Goal: Task Accomplishment & Management: Use online tool/utility

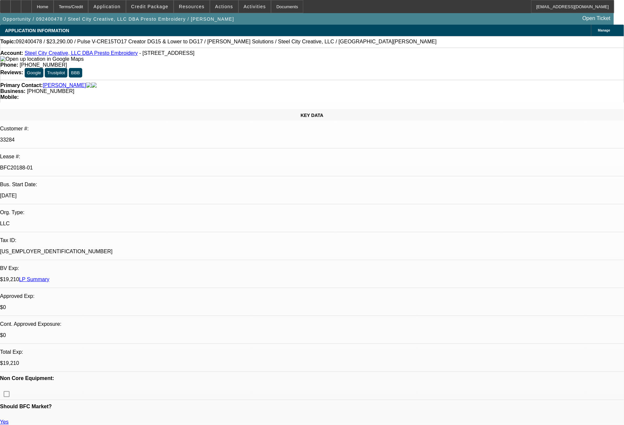
select select "0"
select select "2"
select select "0.1"
select select "4"
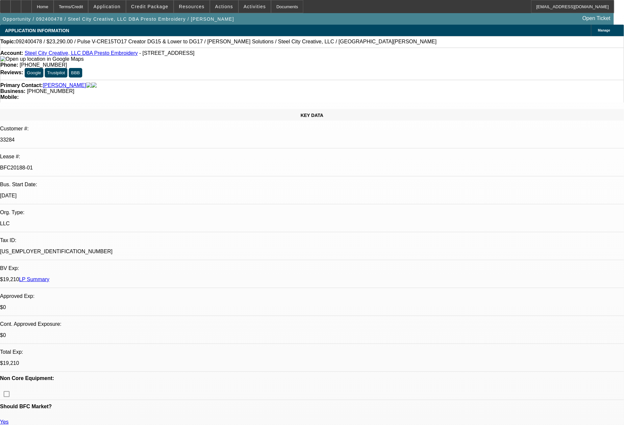
select select "0"
select select "2"
select select "0"
select select "6"
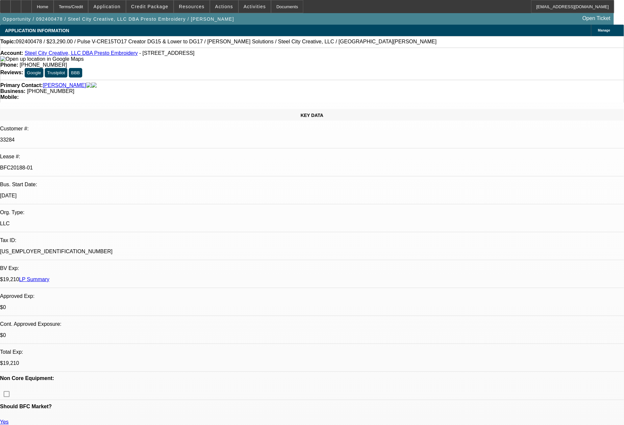
select select "0"
select select "2"
select select "0"
select select "6"
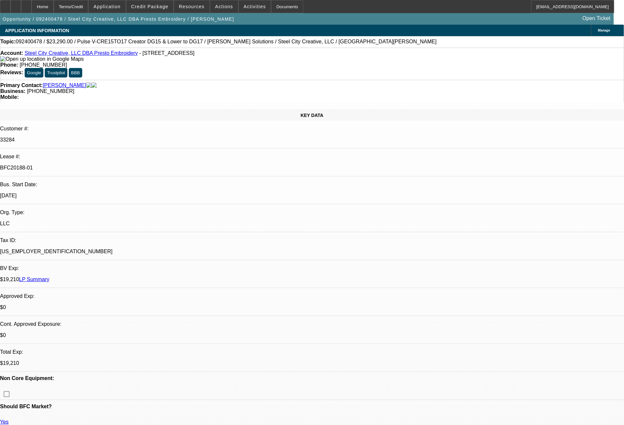
select select "0"
select select "2"
select select "0"
select select "6"
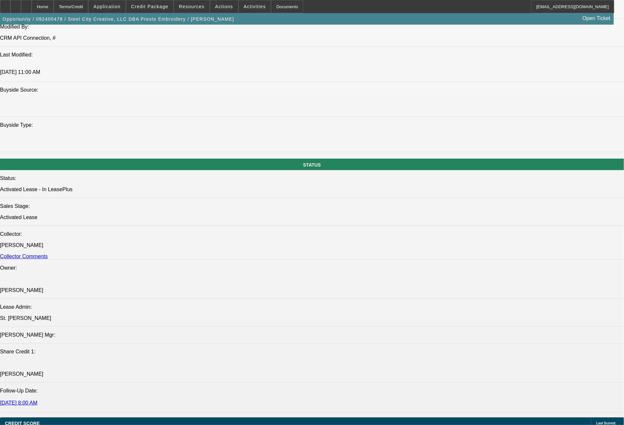
scroll to position [6, 0]
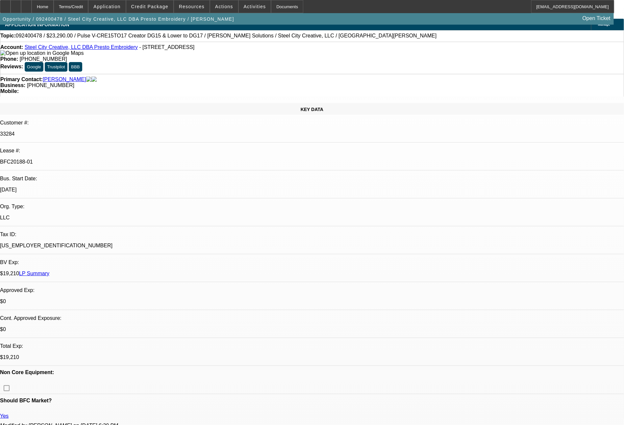
click at [49, 271] on link "LP Summary" at bounding box center [34, 274] width 30 height 6
click at [218, 10] on span at bounding box center [224, 7] width 28 height 16
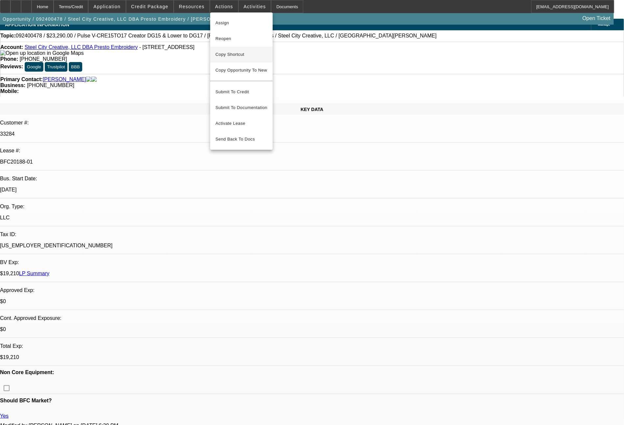
click at [227, 54] on span "Copy Shortcut" at bounding box center [241, 55] width 52 height 8
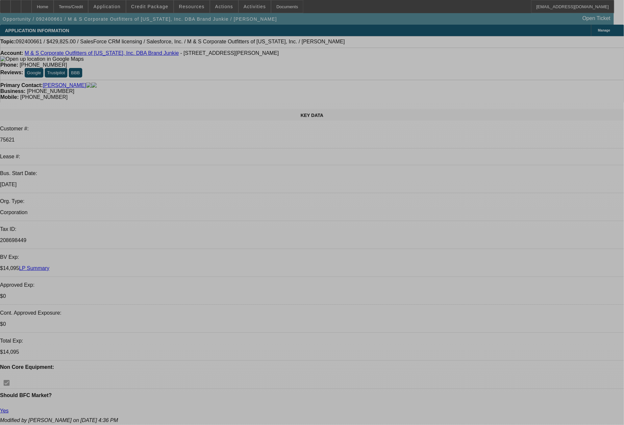
select select "0"
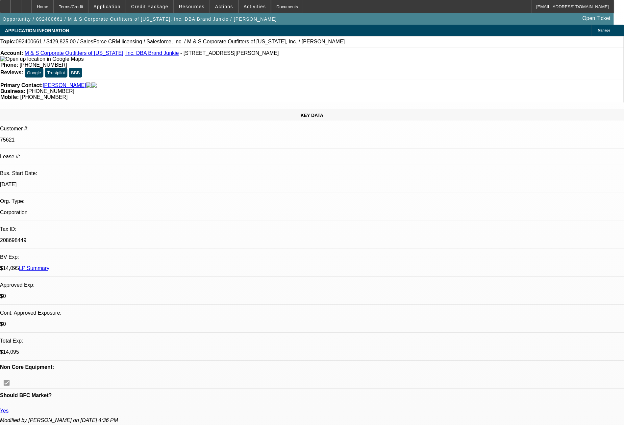
select select "0"
select select "6"
select select "0"
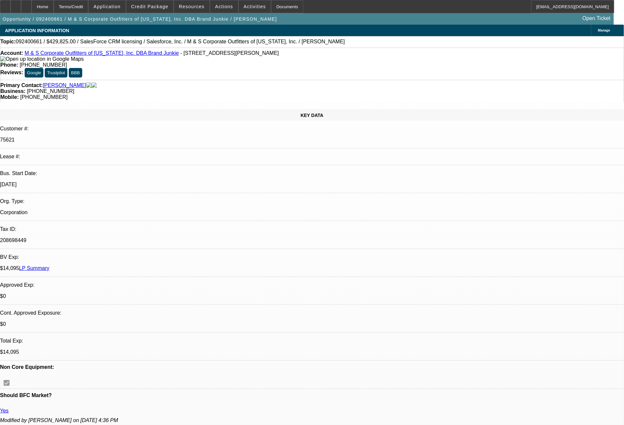
select select "0"
select select "6"
select select "0"
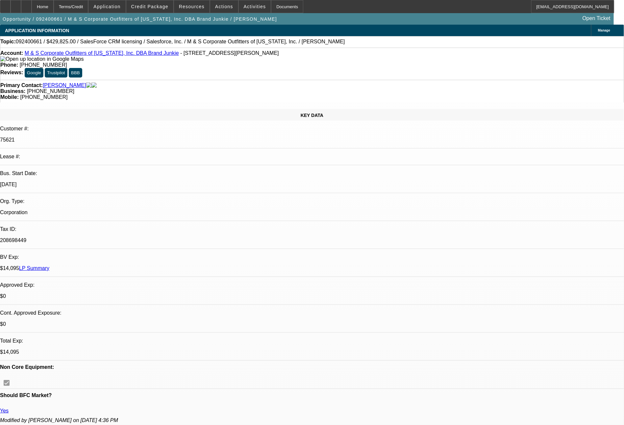
select select "6"
select select "0"
select select "6"
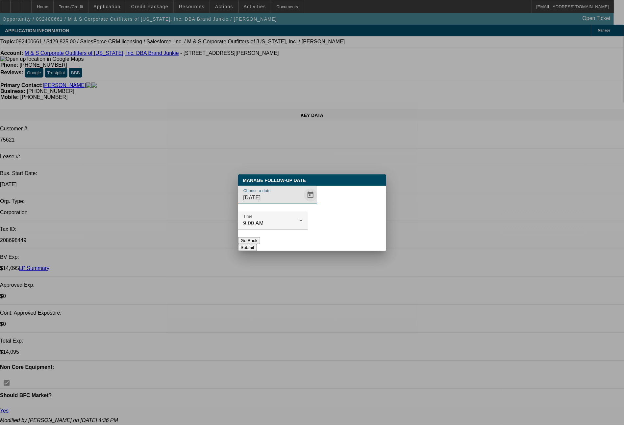
click at [302, 203] on span "Open calendar" at bounding box center [310, 195] width 16 height 16
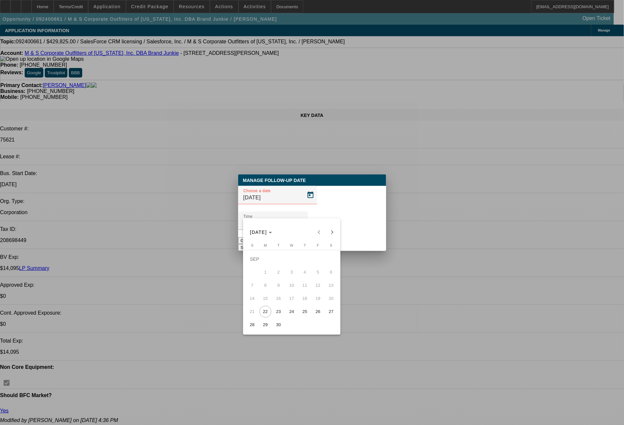
click at [289, 315] on span "24" at bounding box center [292, 312] width 12 height 12
type input "9/24/2025"
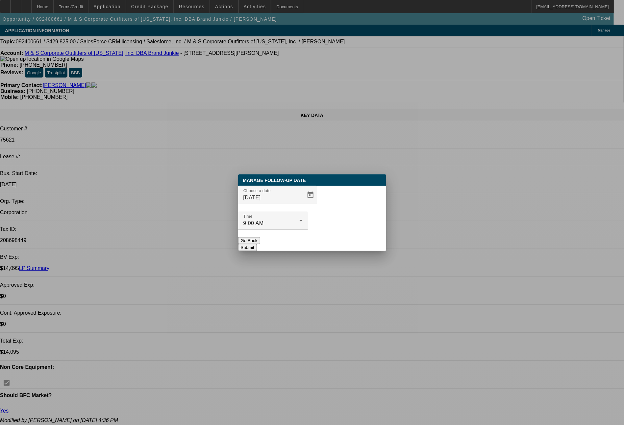
click at [257, 244] on button "Submit" at bounding box center [247, 247] width 19 height 7
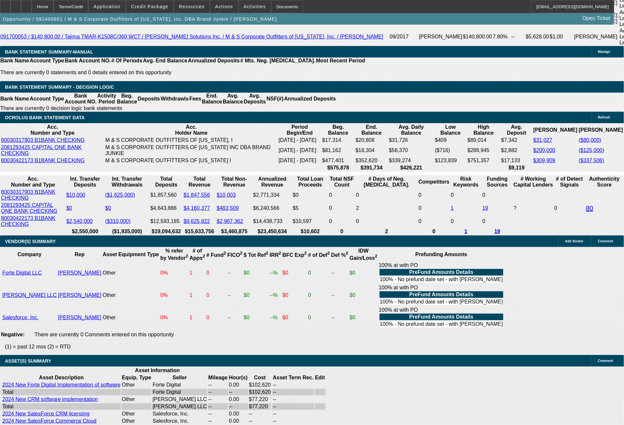
scroll to position [1308, 0]
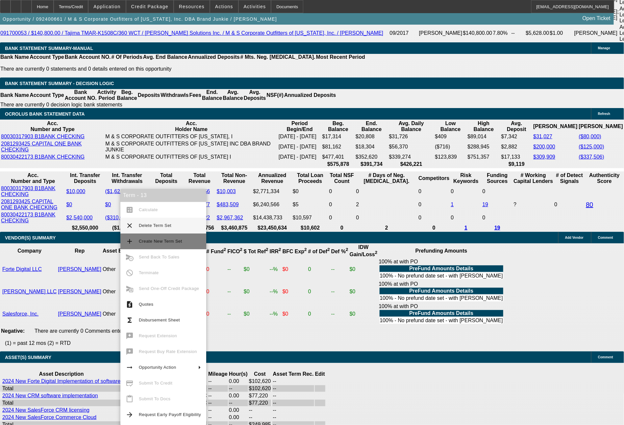
click at [165, 238] on span "Create New Term Set" at bounding box center [170, 242] width 62 height 8
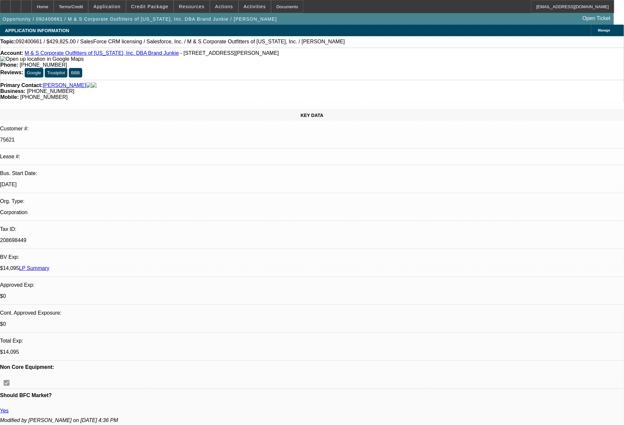
select select "0"
select select "6"
select select "0"
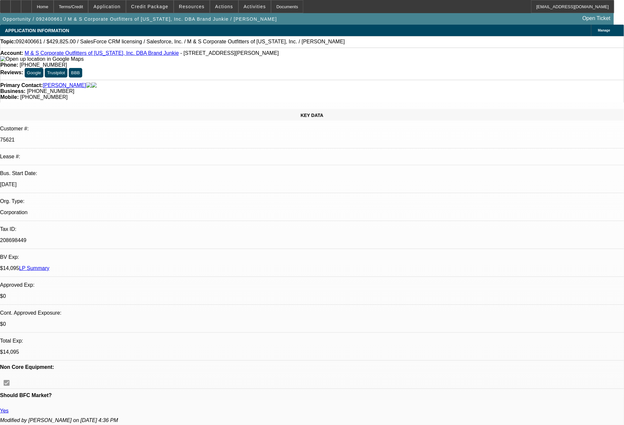
select select "0"
select select "6"
select select "0"
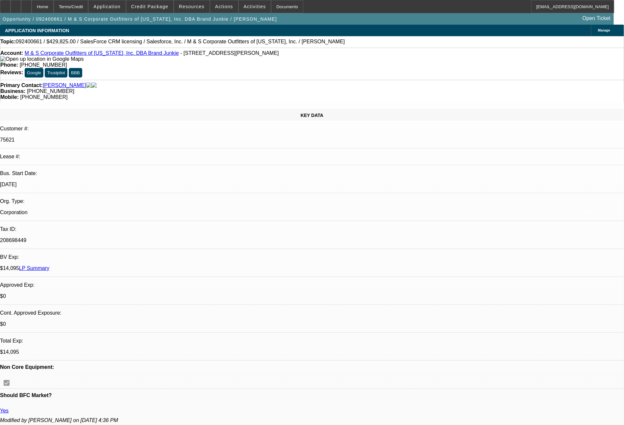
select select "0"
select select "6"
select select "0"
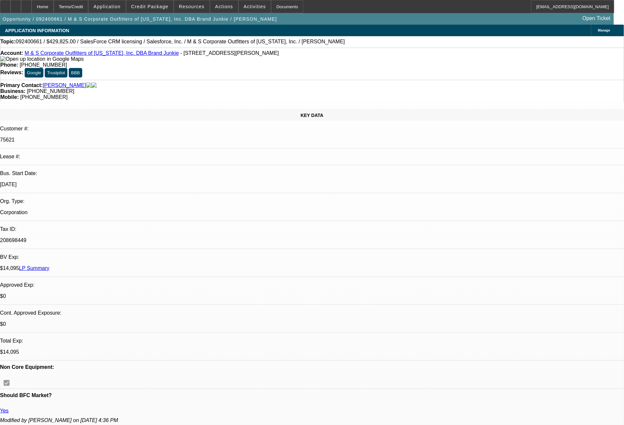
select select "6"
click at [624, 403] on html "Home Terms/Credit Application Credit Package Resources Actions Activities Docum…" at bounding box center [312, 212] width 624 height 425
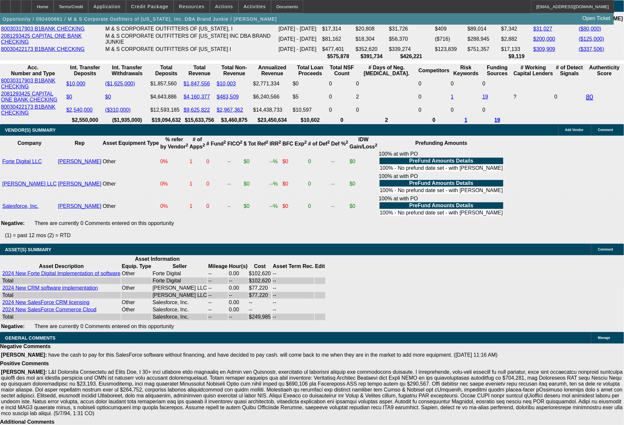
scroll to position [1422, 0]
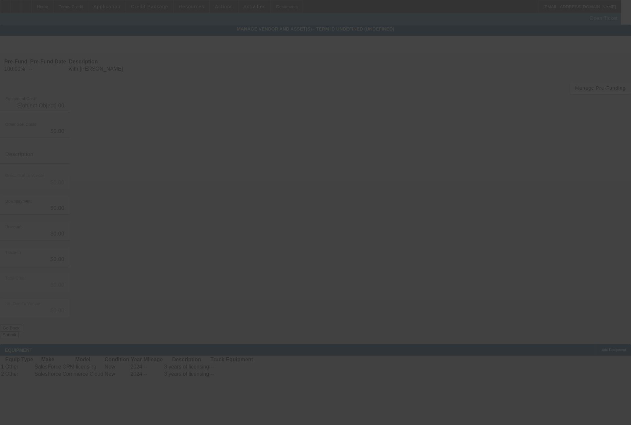
type input "$249,985.00"
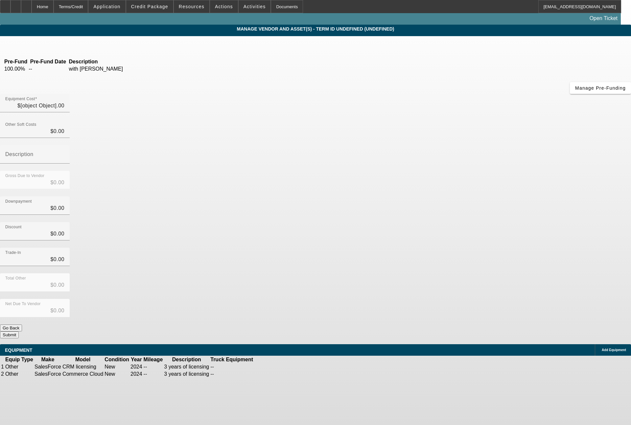
type input "$249,985.00"
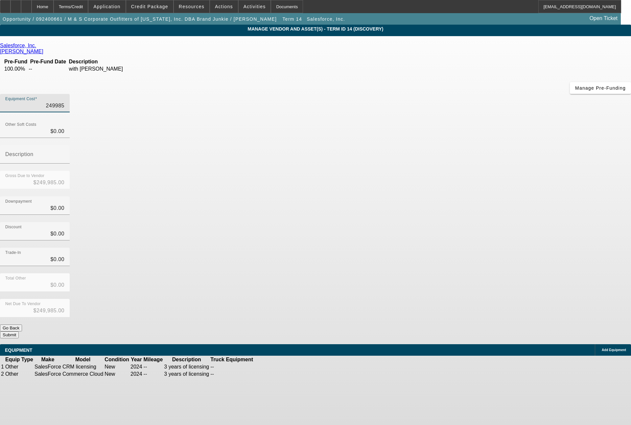
drag, startPoint x: 373, startPoint y: 53, endPoint x: 429, endPoint y: 63, distance: 57.2
click at [429, 94] on div "Equipment Cost 249985" at bounding box center [315, 107] width 631 height 26
type input "9"
type input "$9.00"
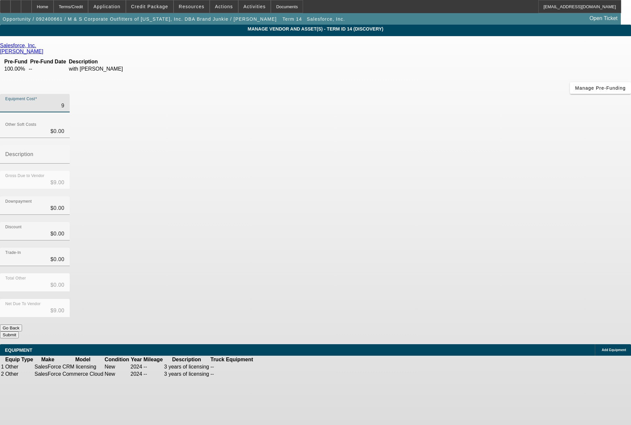
type input "95"
type input "$95.00"
type input "955"
type input "$955.00"
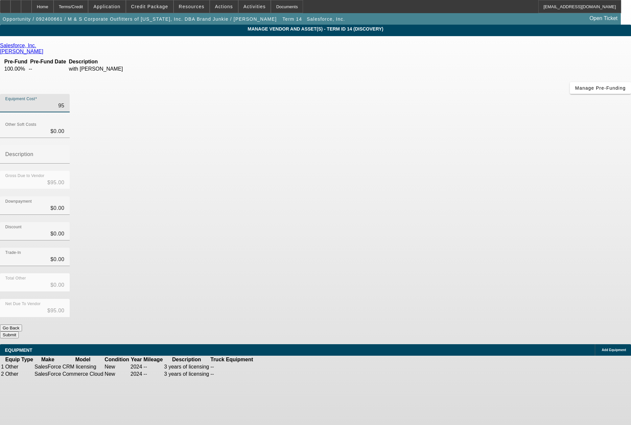
type input "$955.00"
type input "9552"
type input "$9,552.00"
type input "95528"
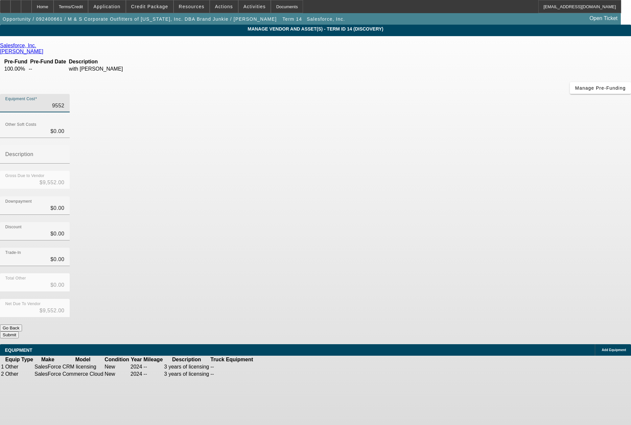
type input "$95,528.00"
type input "955285"
type input "$955,285.00"
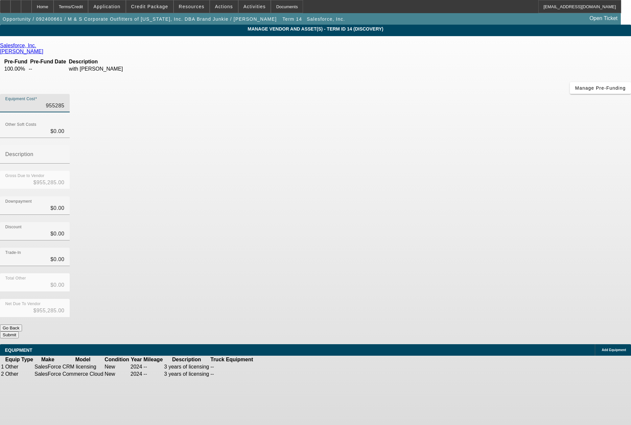
type input "$955,285.00"
click at [19, 332] on button "Submit" at bounding box center [9, 335] width 19 height 7
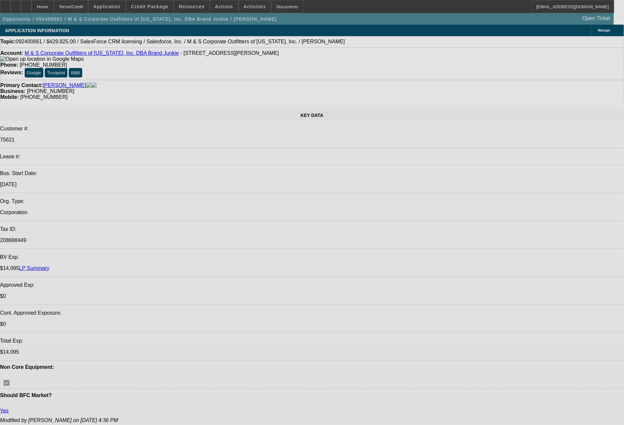
select select "0"
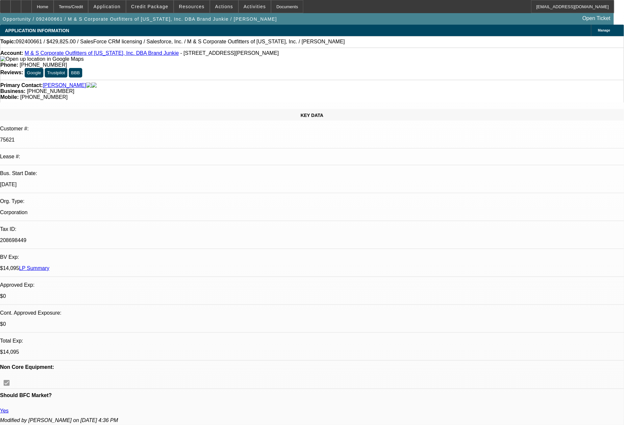
select select "0"
select select "6"
select select "0"
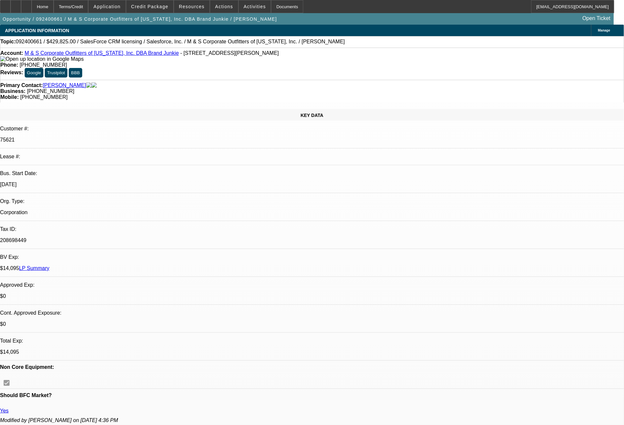
select select "0"
select select "6"
select select "0"
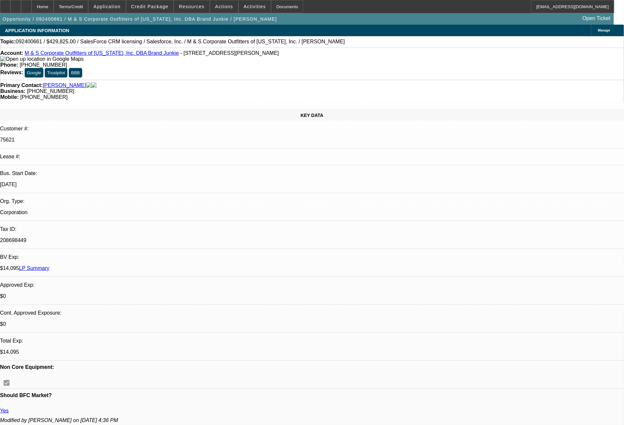
select select "6"
select select "0"
select select "6"
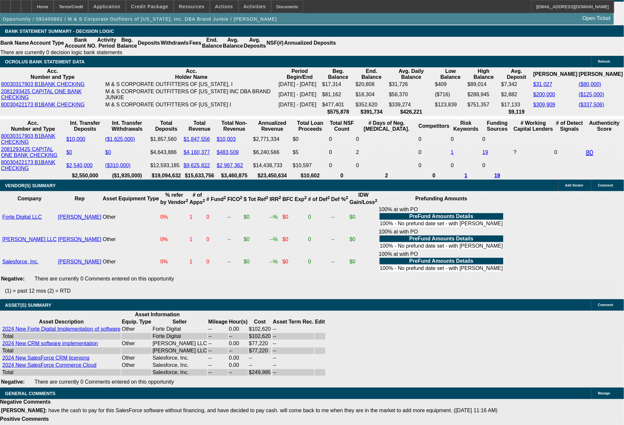
scroll to position [1373, 0]
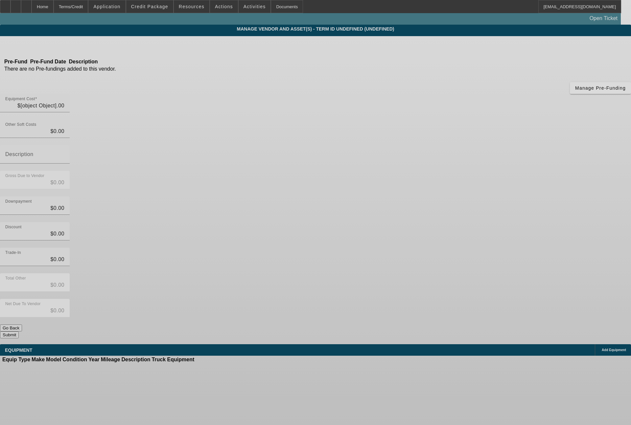
type input "$102,620.00"
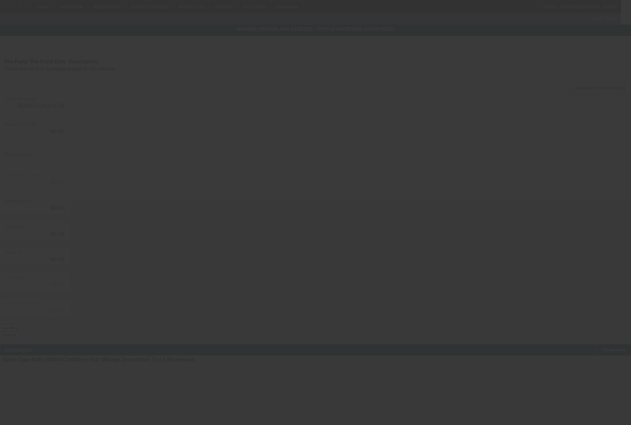
type input "$102,620.00"
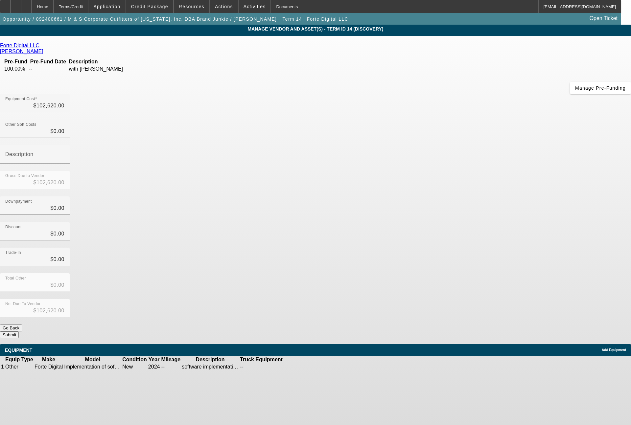
click at [549, 12] on div "Remove Vendor" at bounding box center [567, 6] width 37 height 12
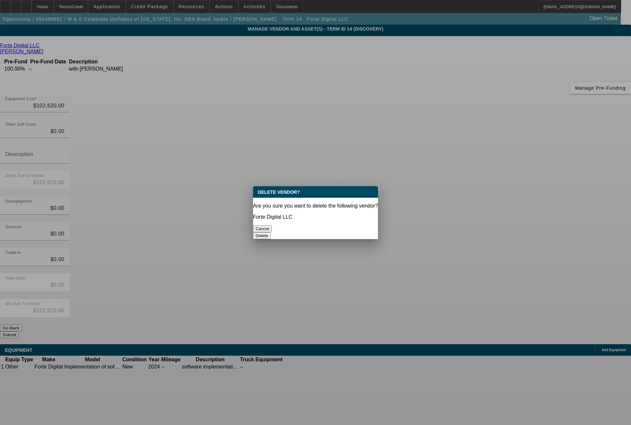
click at [271, 232] on button "Delete" at bounding box center [262, 235] width 18 height 7
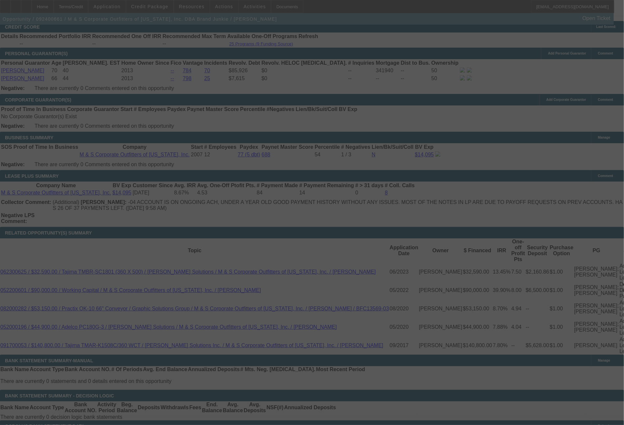
scroll to position [1043, 0]
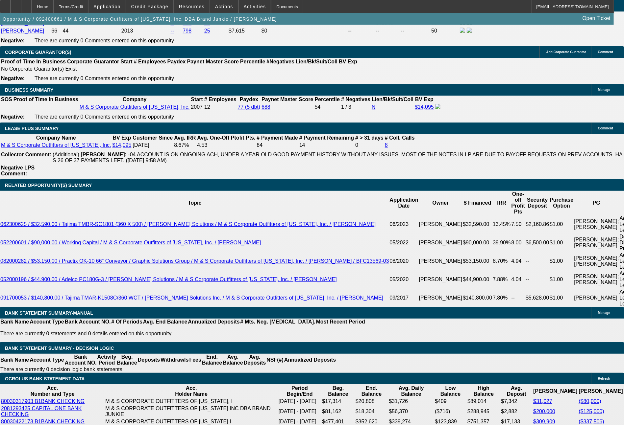
select select "0"
select select "6"
select select "0"
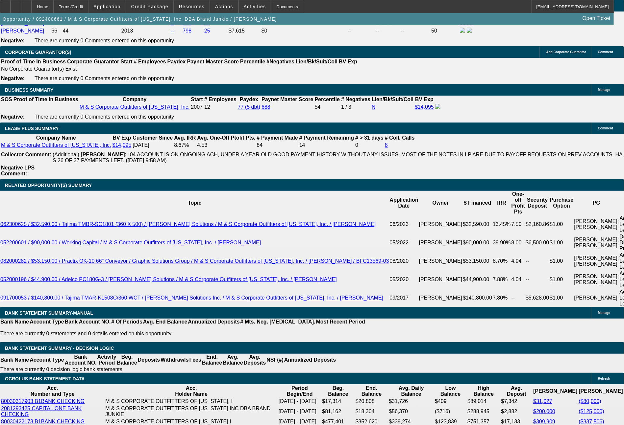
select select "0"
select select "6"
select select "0"
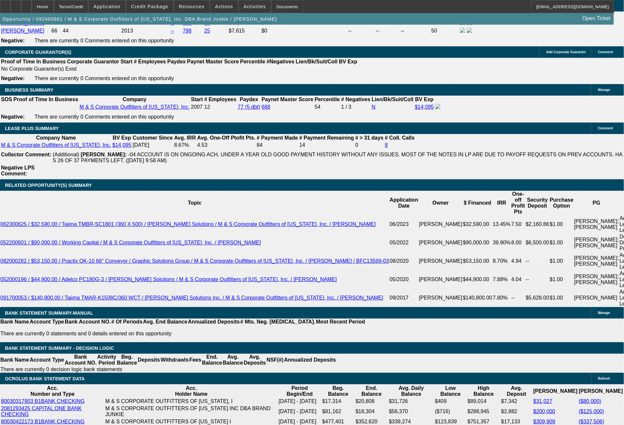
select select "0"
select select "6"
select select "0"
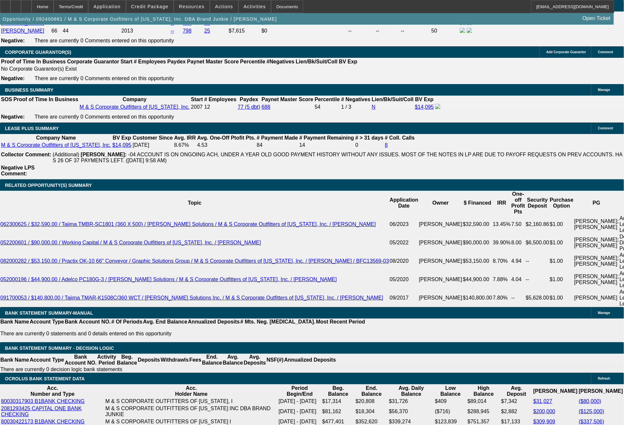
select select "6"
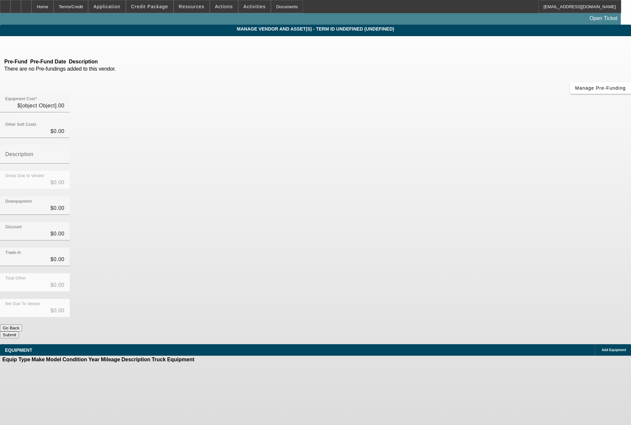
type input "$77,220.00"
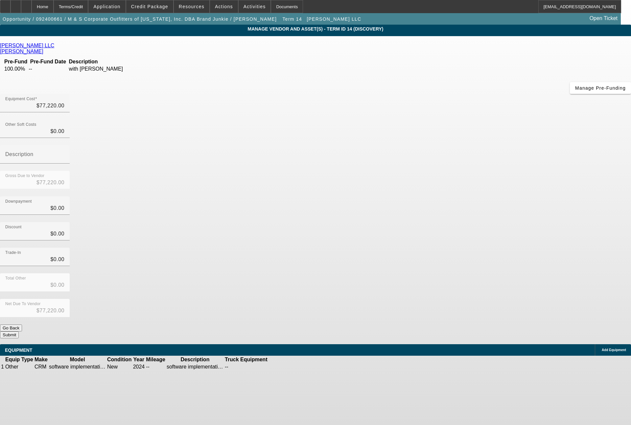
click at [549, 12] on div "Remove Vendor" at bounding box center [567, 6] width 37 height 12
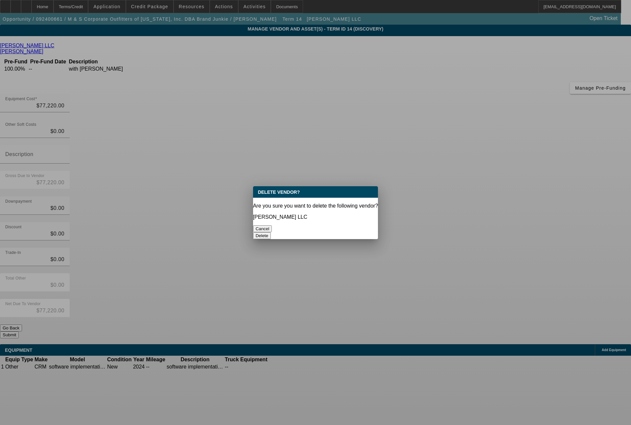
click at [271, 232] on button "Delete" at bounding box center [262, 235] width 18 height 7
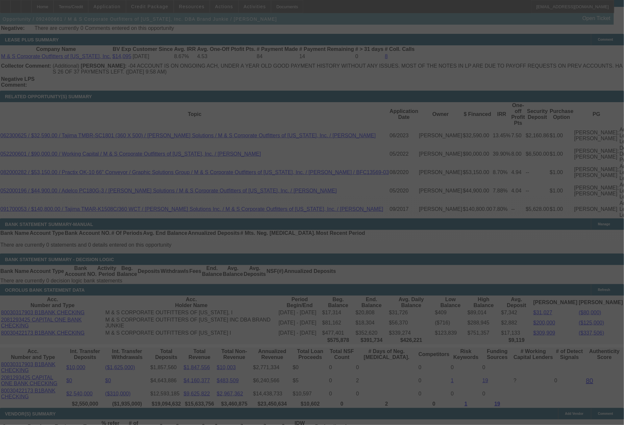
scroll to position [1129, 0]
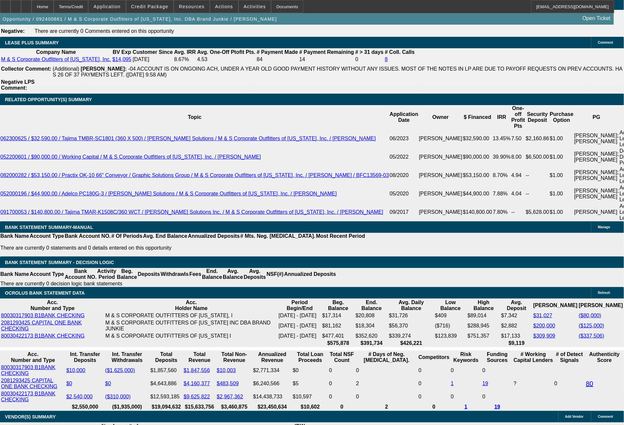
select select "0"
select select "6"
select select "0"
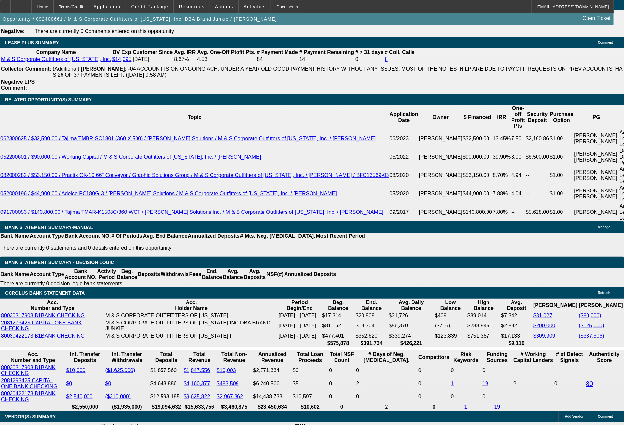
select select "0"
select select "6"
select select "0"
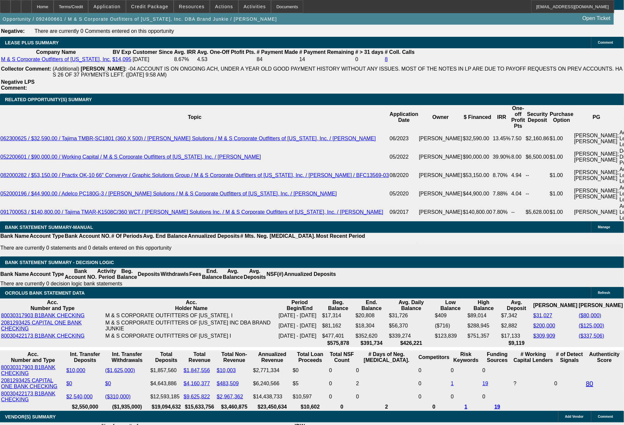
select select "0"
select select "6"
select select "0"
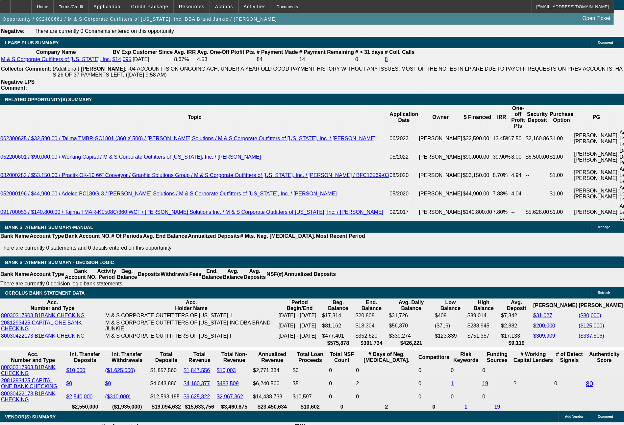
select select "6"
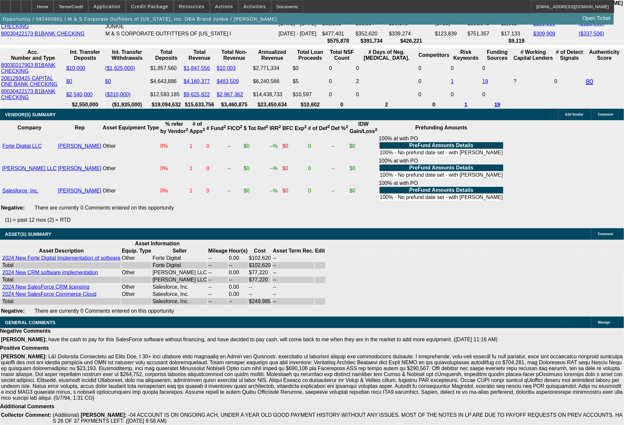
scroll to position [1433, 0]
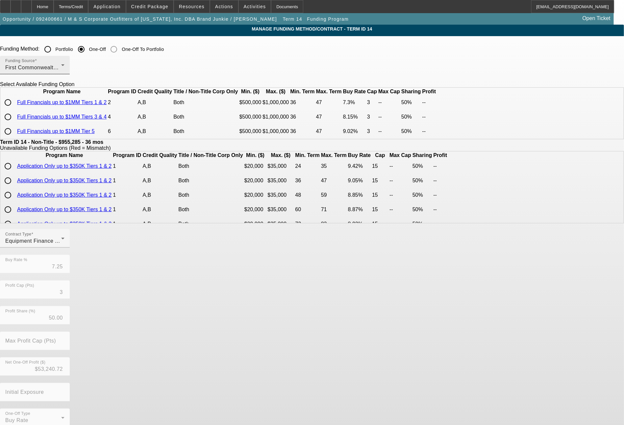
click at [61, 66] on div "First Commonwealth Equipment Finance" at bounding box center [33, 68] width 56 height 8
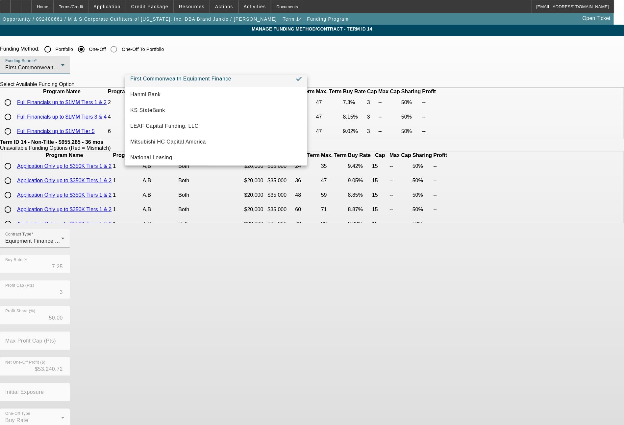
scroll to position [186, 0]
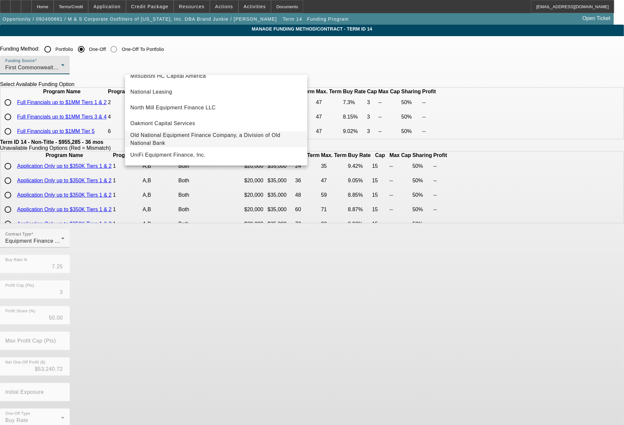
click at [171, 132] on span "Old National Equipment Finance Company, a Division of Old National Bank" at bounding box center [216, 140] width 172 height 16
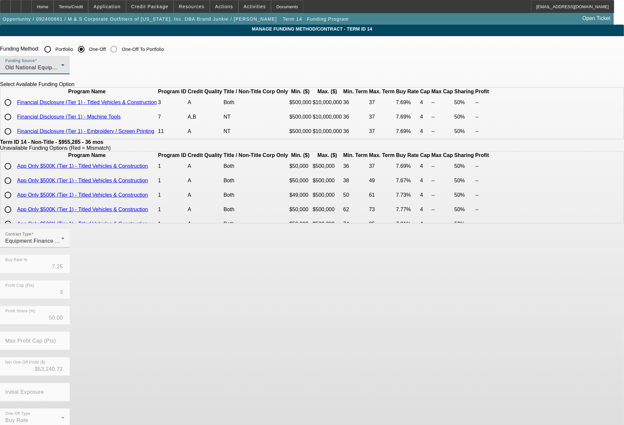
click at [192, 70] on span "Old National Equipment Finance Company, a Division of Old National Bank" at bounding box center [98, 68] width 186 height 6
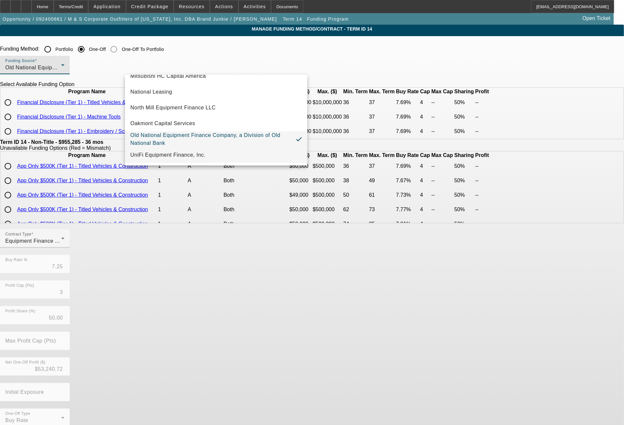
click at [195, 155] on span "UniFi Equipment Finance, Inc." at bounding box center [167, 155] width 75 height 8
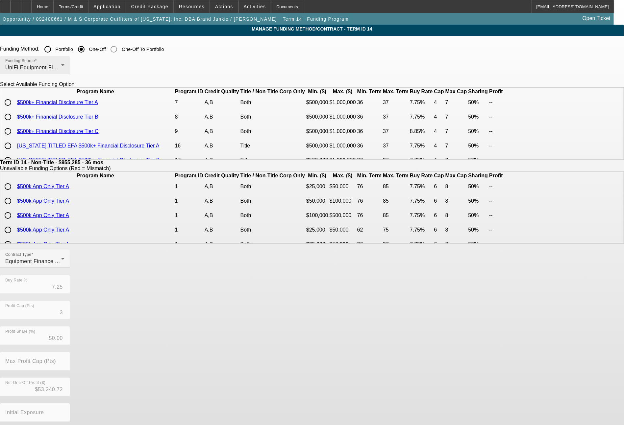
click at [64, 73] on div "Funding Source UniFi Equipment Finance, Inc." at bounding box center [34, 65] width 59 height 18
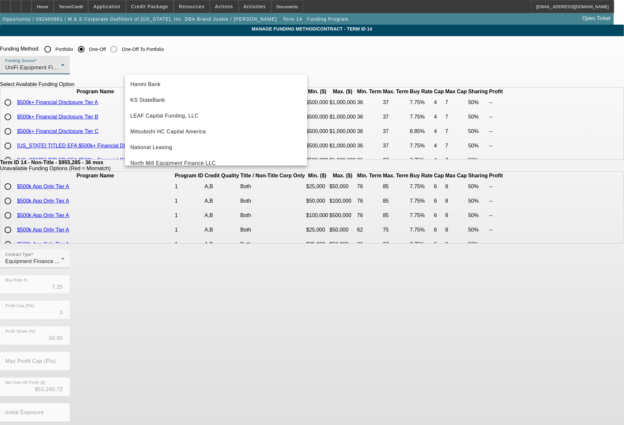
scroll to position [105, 0]
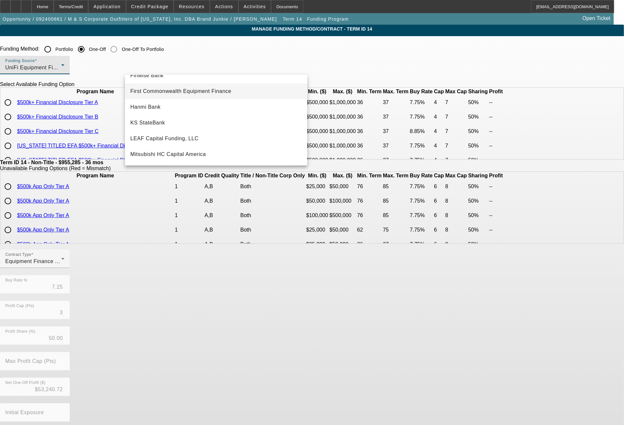
click at [221, 92] on span "First Commonwealth Equipment Finance" at bounding box center [180, 91] width 101 height 8
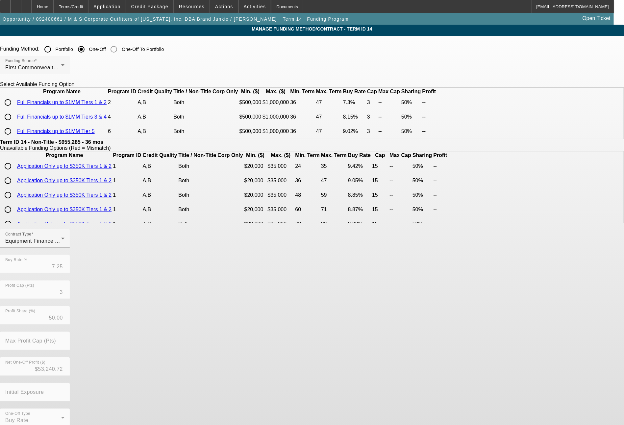
click at [14, 109] on input "radio" at bounding box center [7, 102] width 13 height 13
radio input "true"
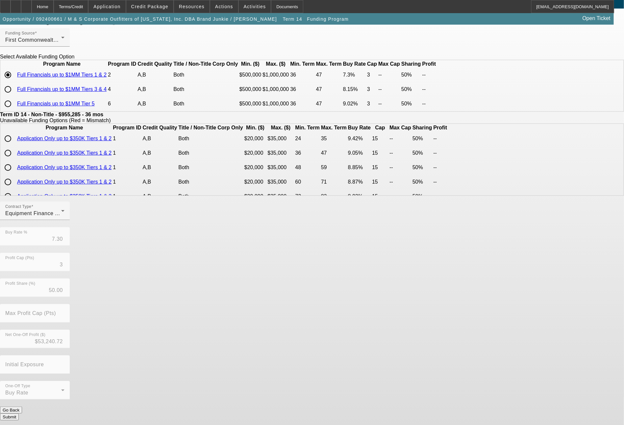
click at [19, 414] on button "Submit" at bounding box center [9, 417] width 19 height 7
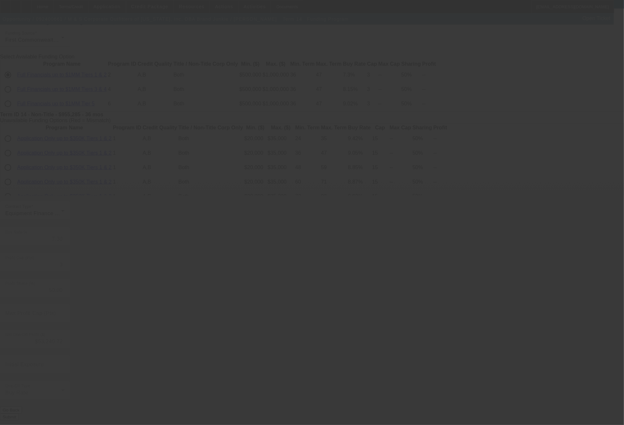
type input "7.25"
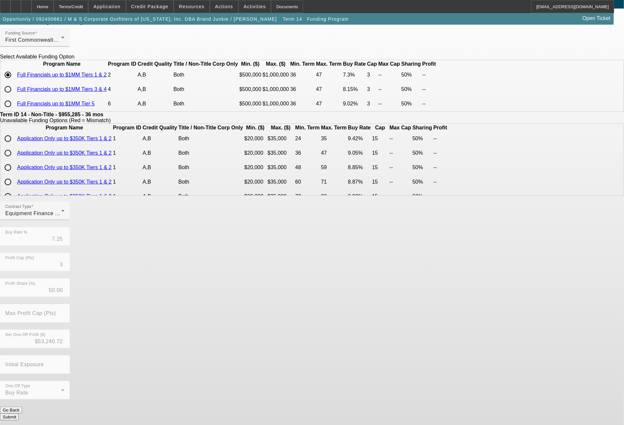
scroll to position [0, 0]
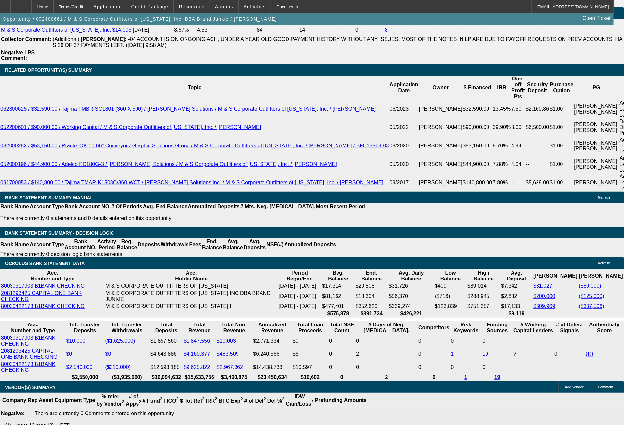
select select "0"
select select "6"
select select "0"
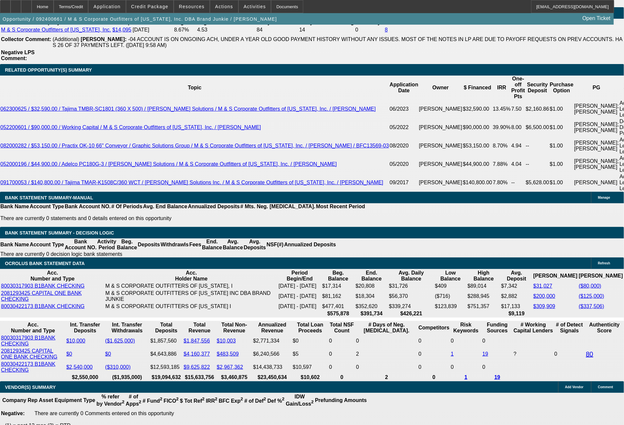
select select "0"
select select "6"
select select "0"
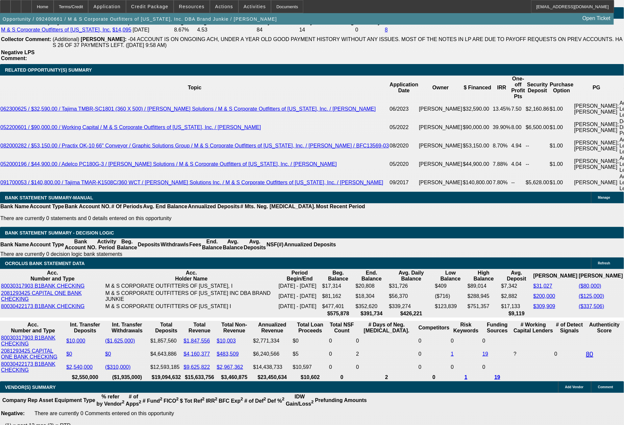
select select "0"
select select "6"
select select "0"
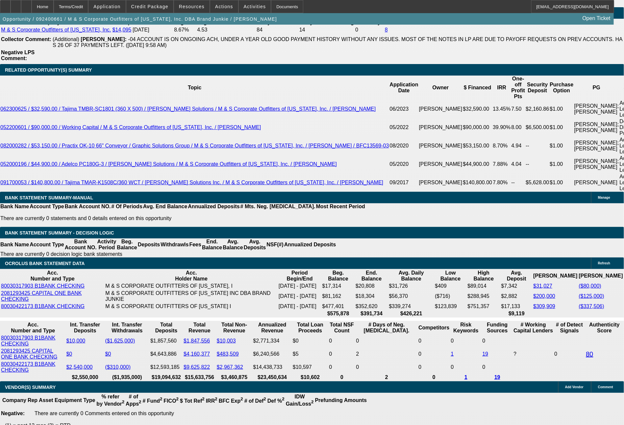
select select "6"
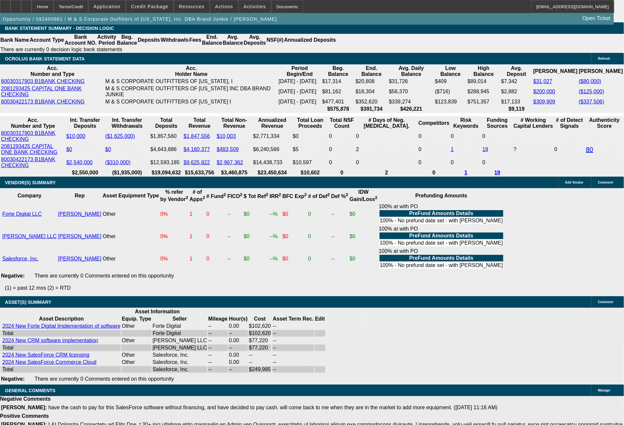
scroll to position [1368, 0]
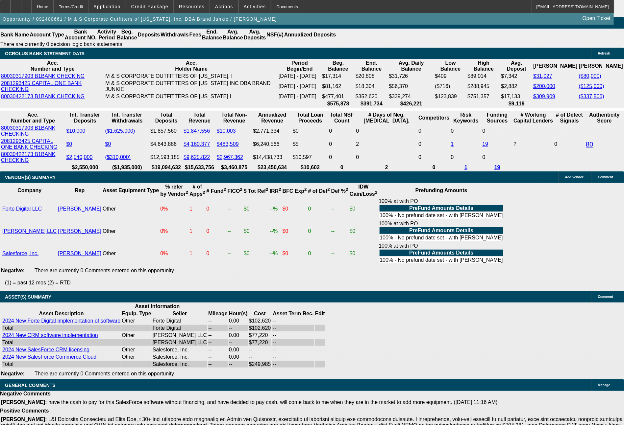
drag, startPoint x: 128, startPoint y: 266, endPoint x: 148, endPoint y: 271, distance: 20.8
type input "7"
type input "UNKNOWN"
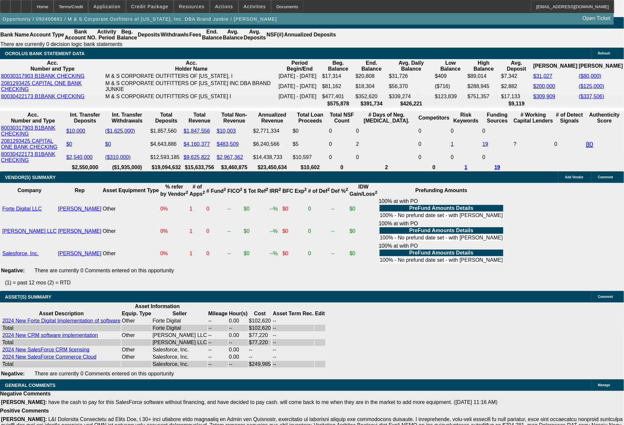
type input "$141,120.76"
type input "72"
type input "$17,764.97"
type input "72"
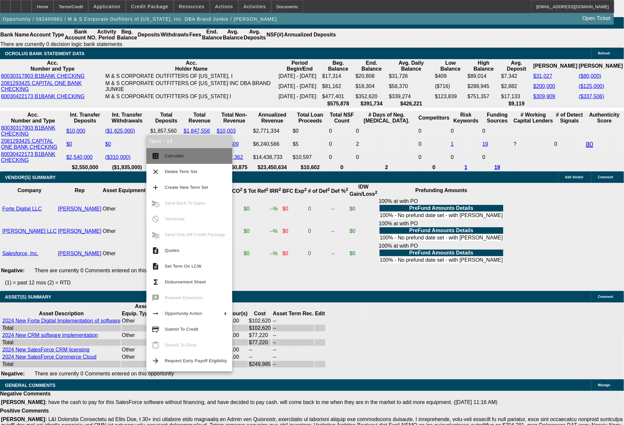
click at [168, 161] on button "calculate Calculate" at bounding box center [189, 156] width 86 height 16
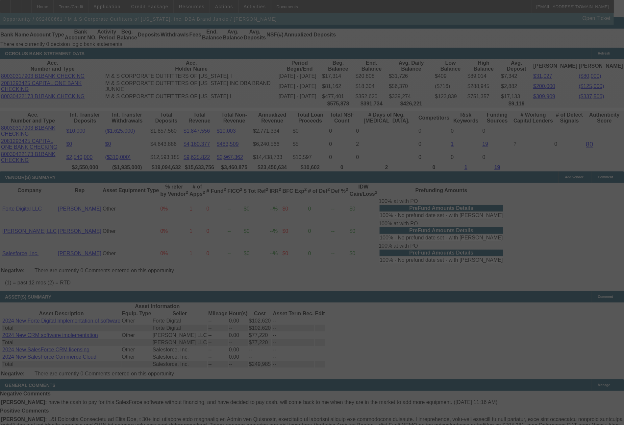
select select "0"
select select "6"
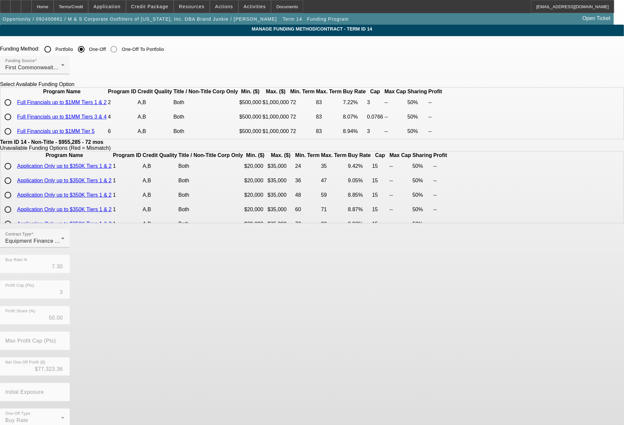
click at [14, 109] on input "radio" at bounding box center [7, 102] width 13 height 13
radio input "true"
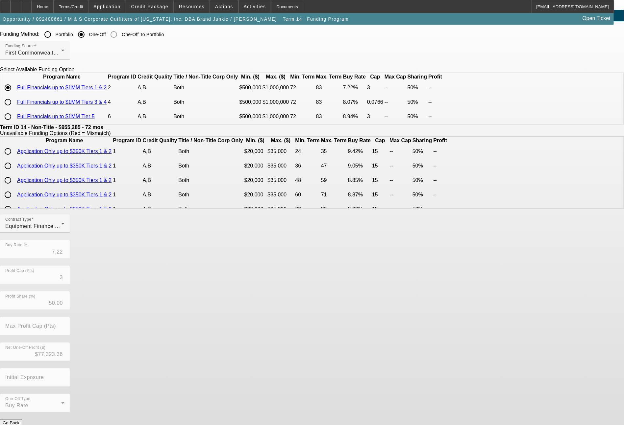
scroll to position [28, 0]
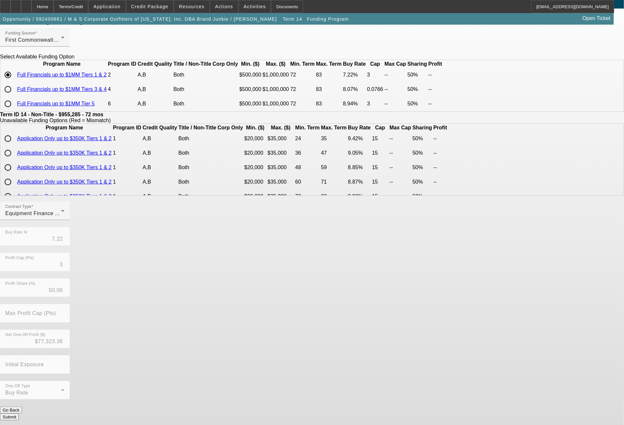
click at [19, 414] on button "Submit" at bounding box center [9, 417] width 19 height 7
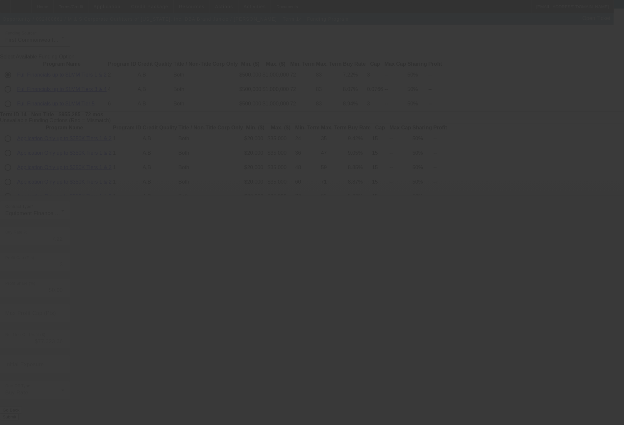
type input "7.30"
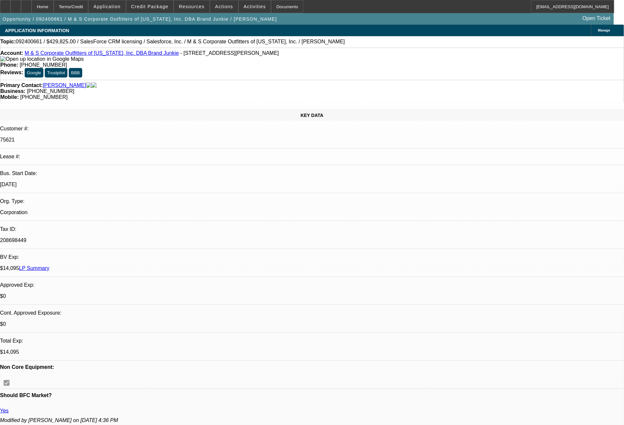
select select "0"
select select "6"
select select "0"
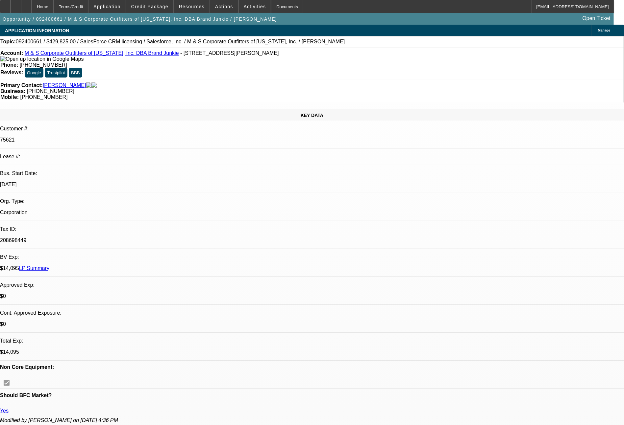
select select "0"
select select "6"
select select "0"
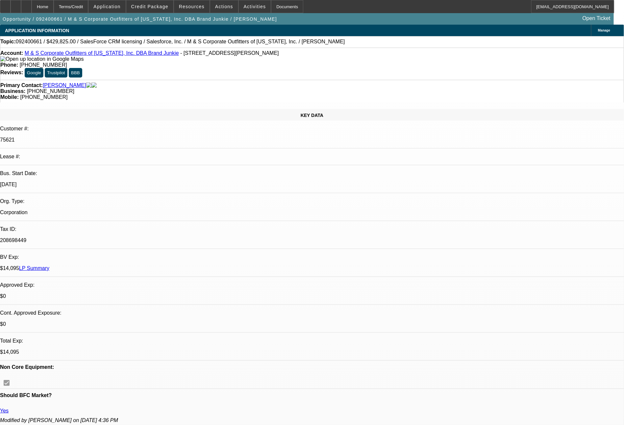
select select "0"
select select "6"
select select "0"
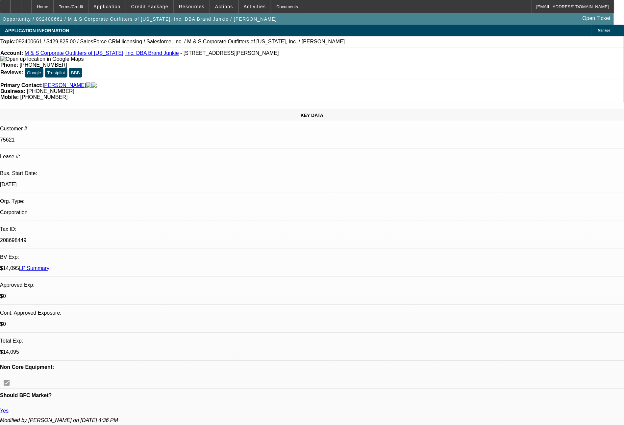
select select "6"
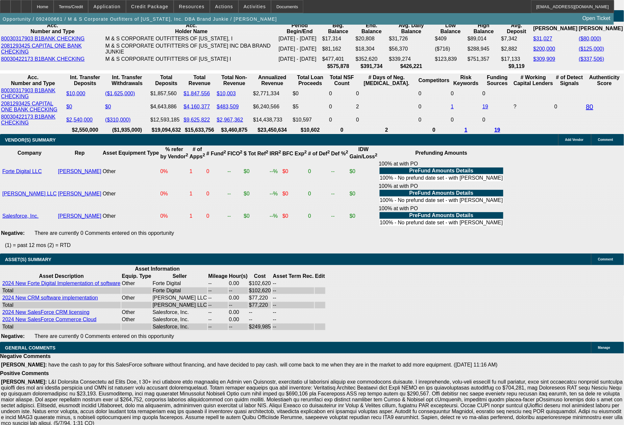
scroll to position [1407, 0]
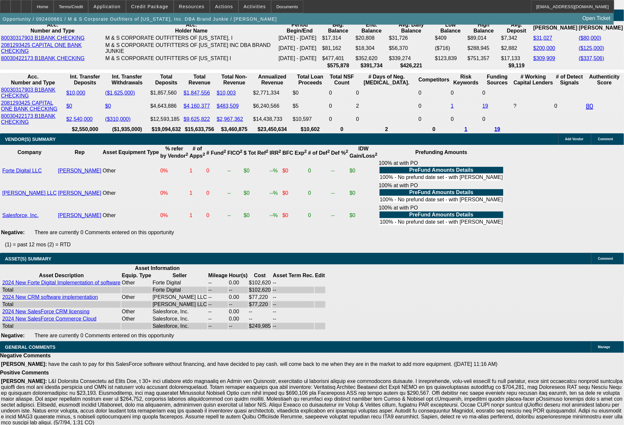
drag, startPoint x: 93, startPoint y: 232, endPoint x: 137, endPoint y: 239, distance: 45.2
type input "17"
type input "UNKNOWN"
type input "17000"
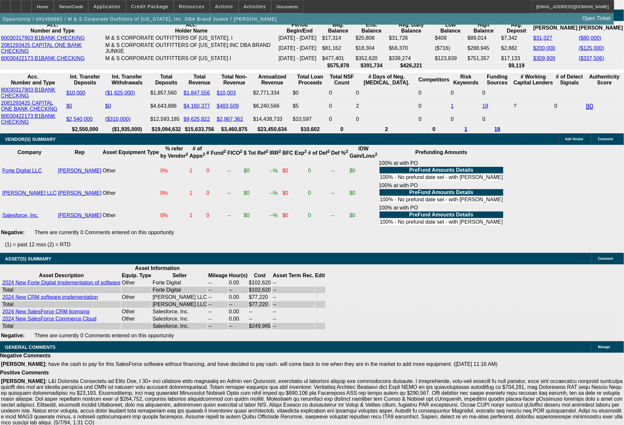
type input "8.5"
type input "$17,000.00"
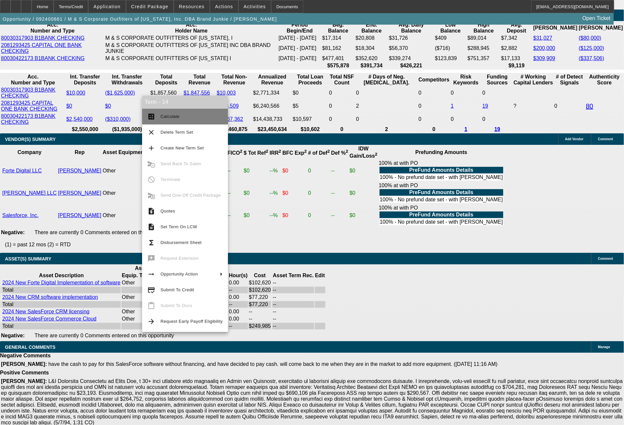
click at [167, 118] on span "Calculate" at bounding box center [169, 116] width 19 height 5
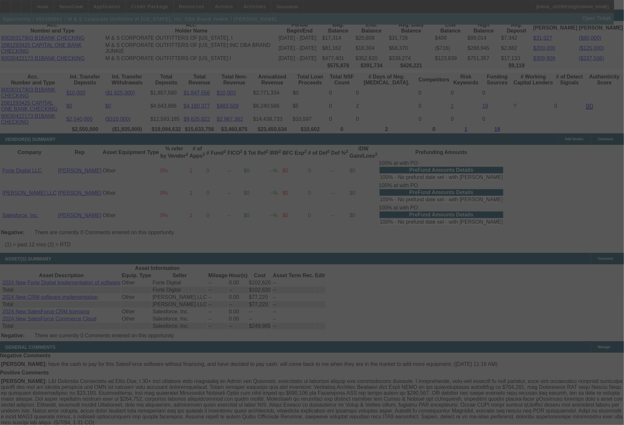
select select "0"
select select "6"
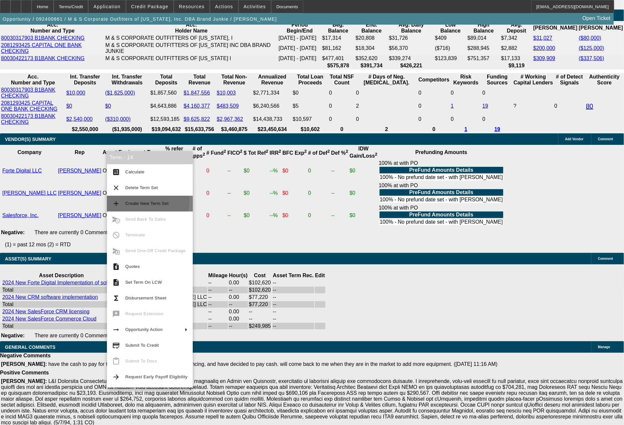
click at [131, 200] on span "Create New Term Set" at bounding box center [156, 204] width 62 height 8
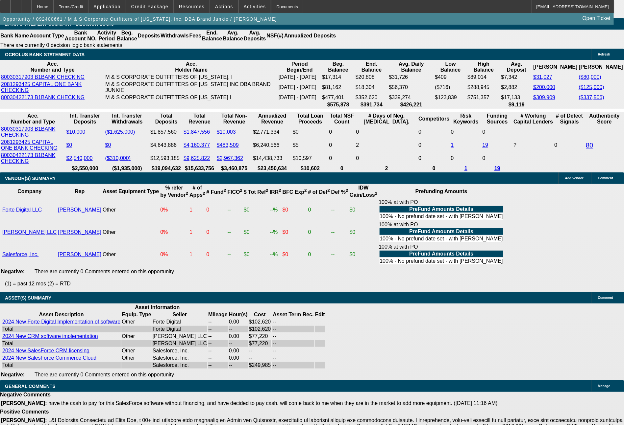
select select "0"
select select "6"
select select "0"
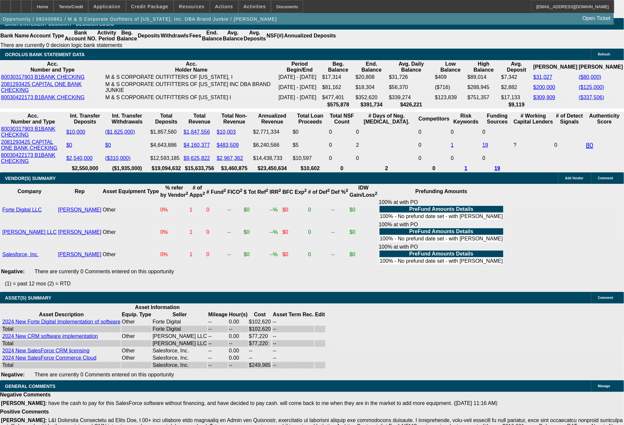
select select "0"
select select "6"
select select "0"
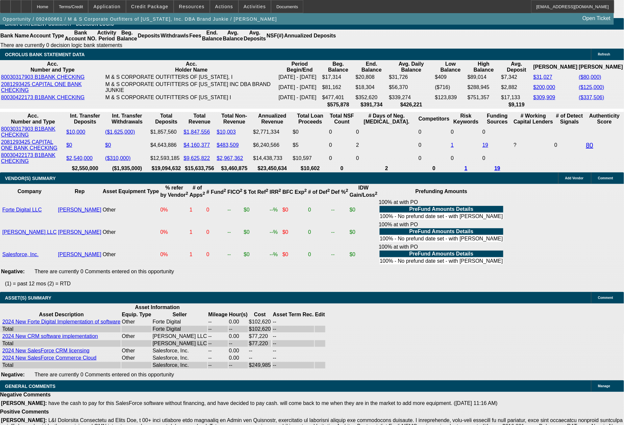
select select "0"
select select "6"
select select "0"
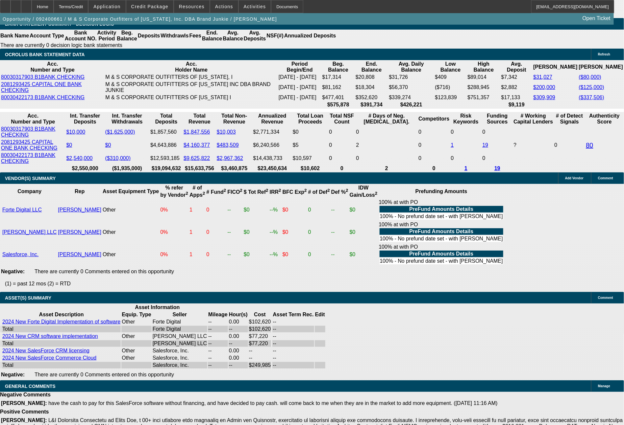
select select "6"
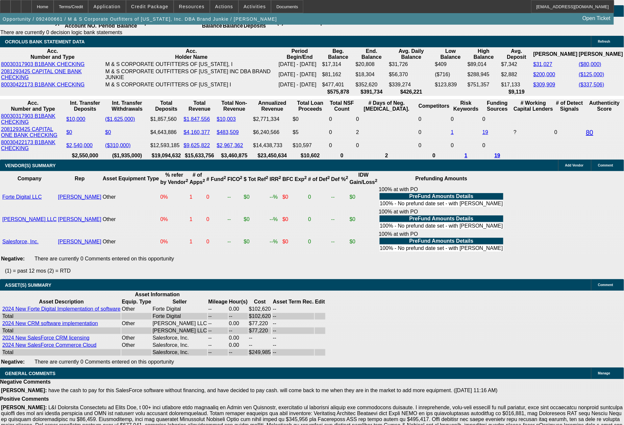
drag, startPoint x: 96, startPoint y: 258, endPoint x: 144, endPoint y: 263, distance: 48.3
type input "1"
type input "UNKNOWN"
type input "17041"
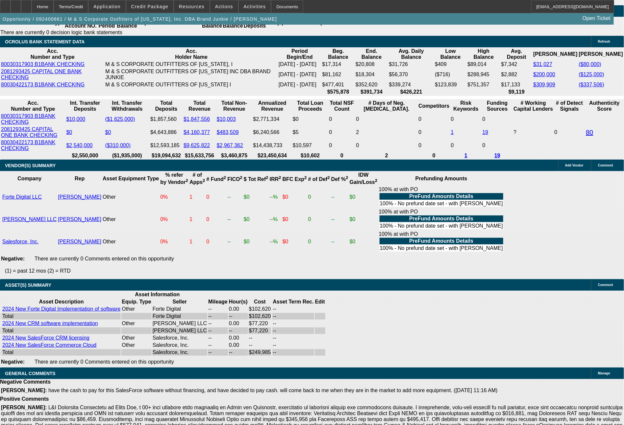
type input "8.6"
type input "$17,041.00"
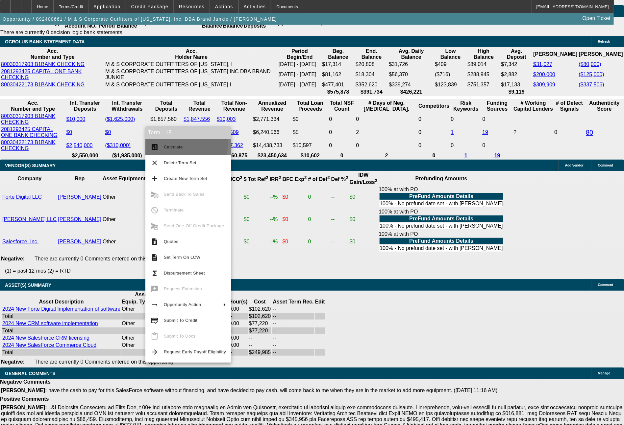
click at [163, 142] on button "calculate Calculate" at bounding box center [188, 147] width 86 height 16
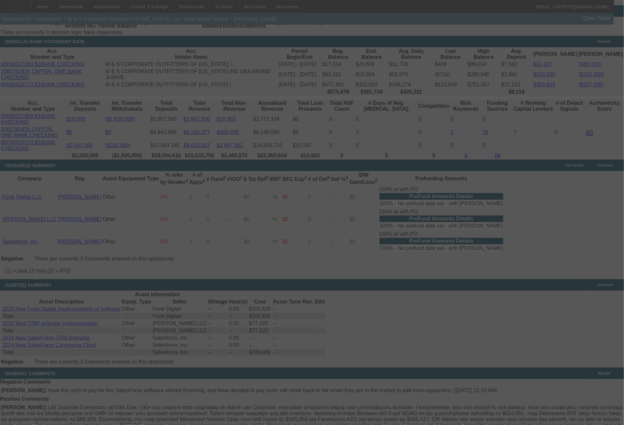
select select "0"
select select "6"
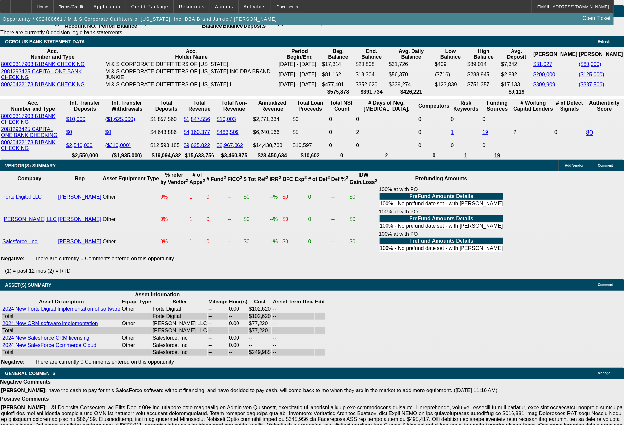
drag, startPoint x: 98, startPoint y: 256, endPoint x: 133, endPoint y: 259, distance: 35.3
type input "1"
type input "UNKNOWN"
type input "17026"
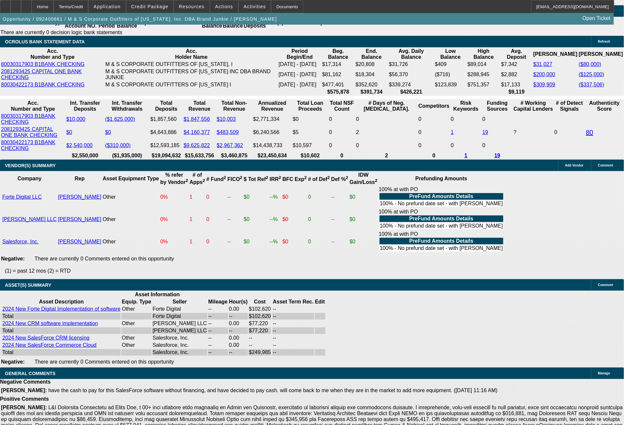
type input "8.6"
type input "$17,026.00"
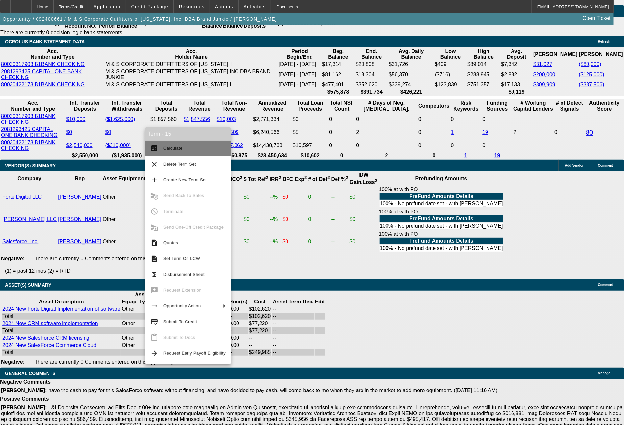
click at [179, 151] on span "Calculate" at bounding box center [172, 148] width 19 height 5
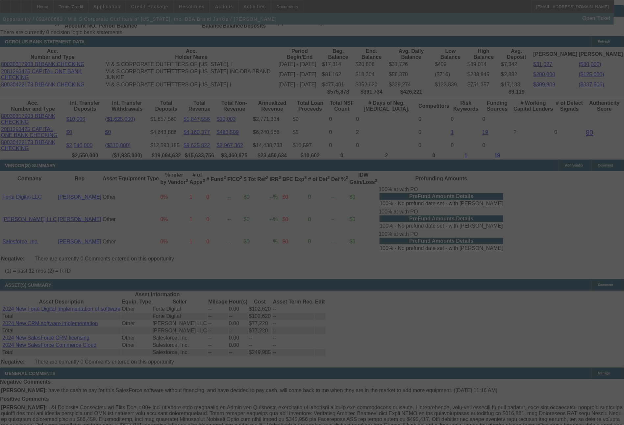
select select "0"
select select "6"
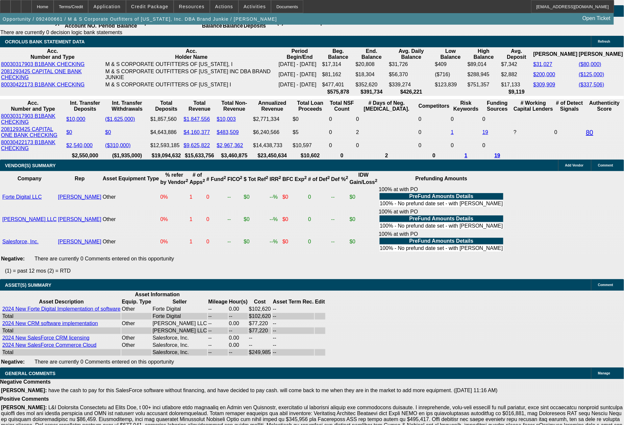
drag, startPoint x: 174, startPoint y: 259, endPoint x: 212, endPoint y: 260, distance: 38.5
type input "1"
type input "UNKNOWN"
type input "17202"
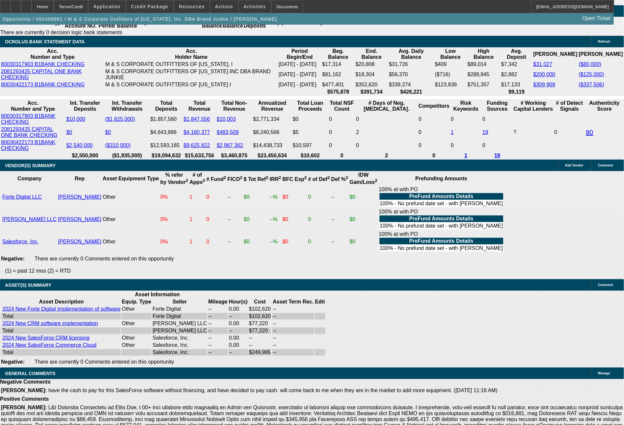
type input "9"
type input "172026"
type input "216.1"
type input "1720"
type input "9"
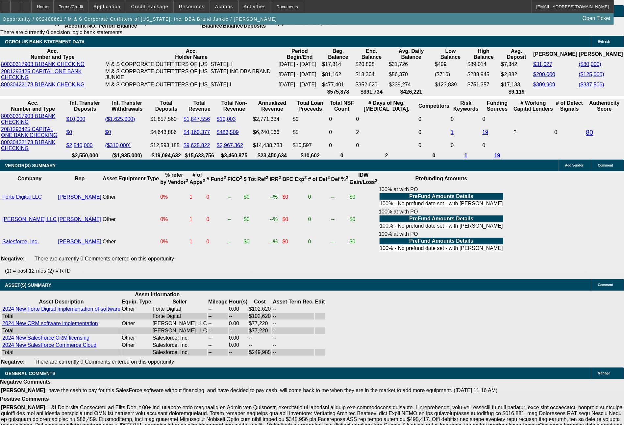
type input "172"
type input "17026"
type input "8.6"
type input "$17,026.00"
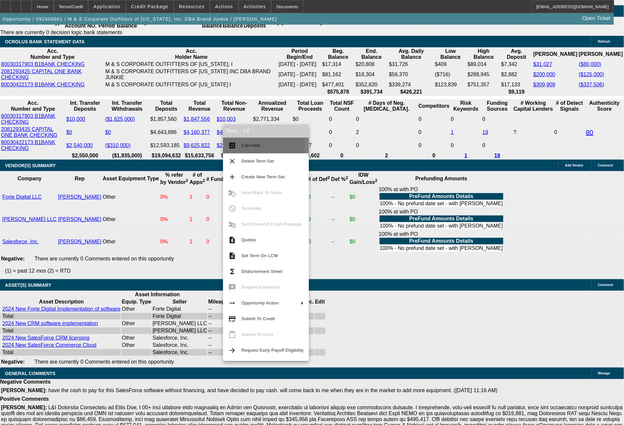
click at [243, 146] on span "Calculate" at bounding box center [250, 145] width 19 height 5
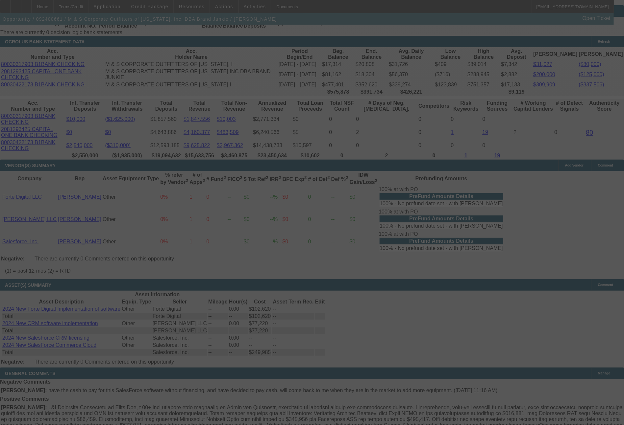
select select "0"
select select "6"
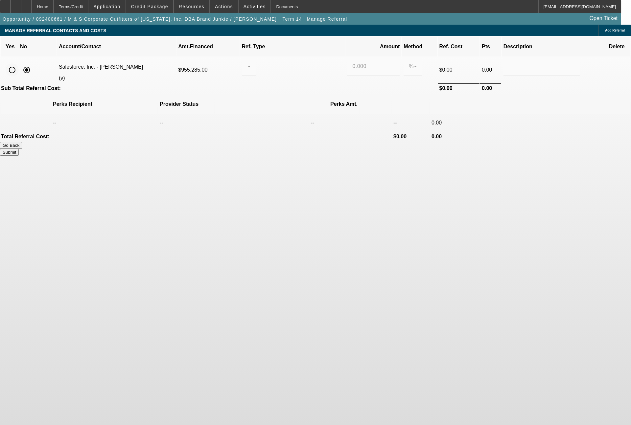
click at [19, 63] on input "radio" at bounding box center [12, 69] width 13 height 13
radio input "true"
click at [251, 62] on div at bounding box center [249, 66] width 4 height 18
click at [289, 92] on span "Pay vendor COMPANY" at bounding box center [300, 93] width 54 height 16
click at [353, 62] on input "0.000" at bounding box center [373, 66] width 42 height 8
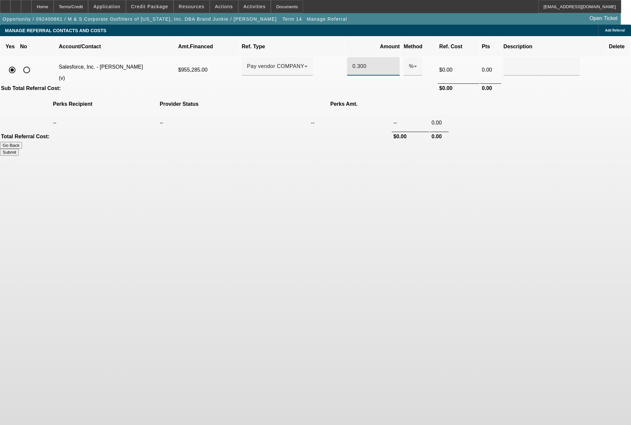
click at [19, 149] on button "Submit" at bounding box center [9, 152] width 19 height 7
type input "0.300"
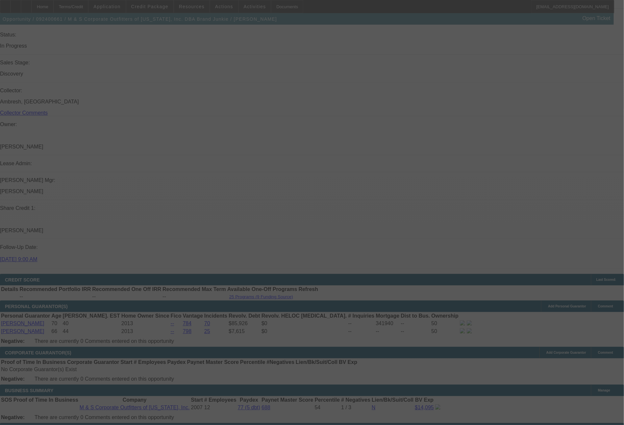
scroll to position [1115, 0]
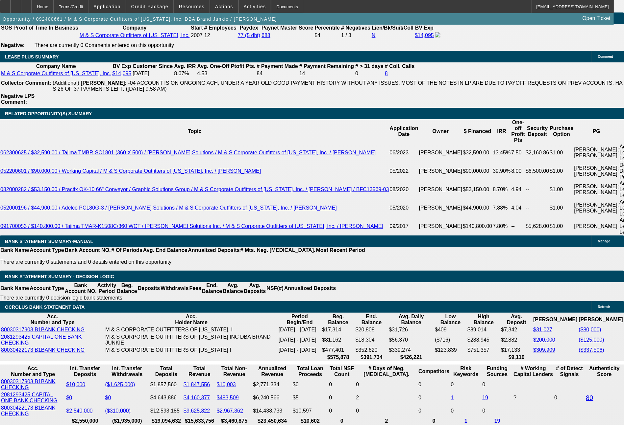
select select "0"
select select "6"
select select "0"
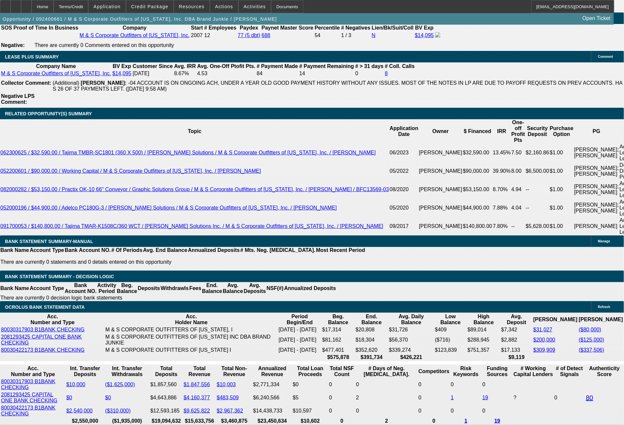
select select "0"
select select "6"
select select "0"
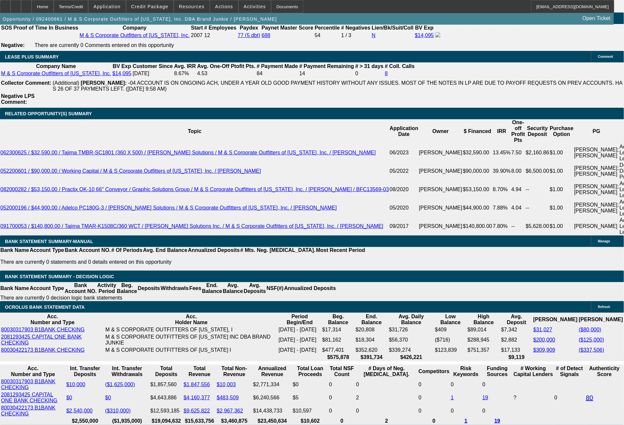
select select "0"
select select "6"
select select "0"
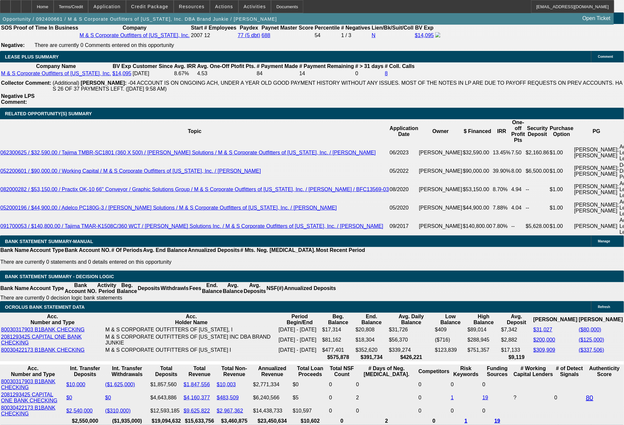
select select "6"
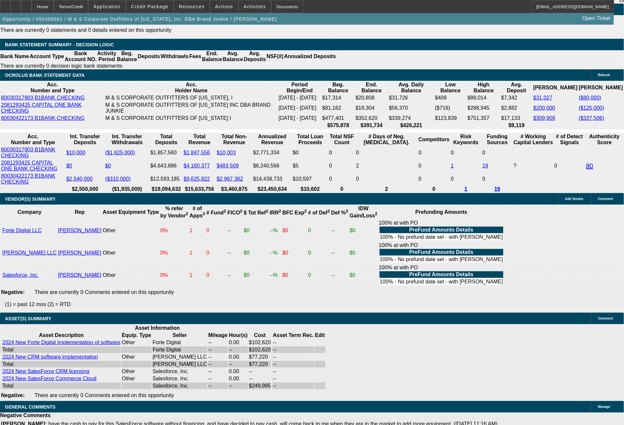
scroll to position [1400, 0]
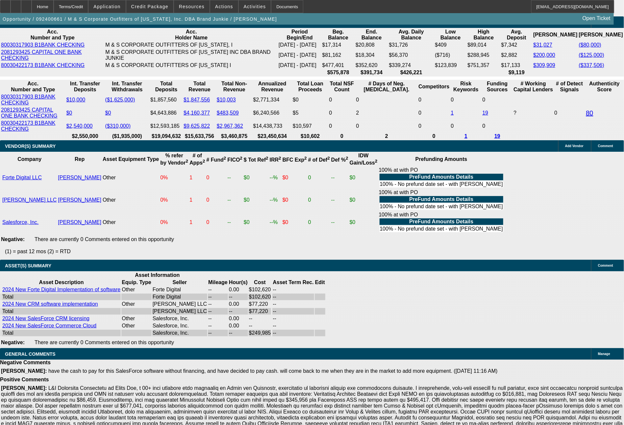
drag, startPoint x: 177, startPoint y: 240, endPoint x: 223, endPoint y: 238, distance: 46.4
type input "17"
type input "UNKNOWN"
type input "17049"
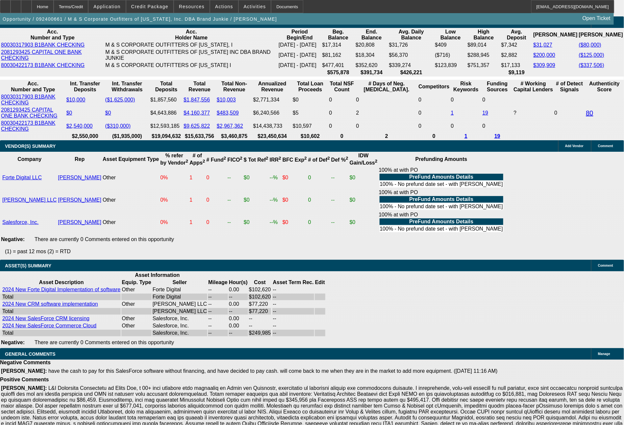
type input "8.6"
type input "$17,049.00"
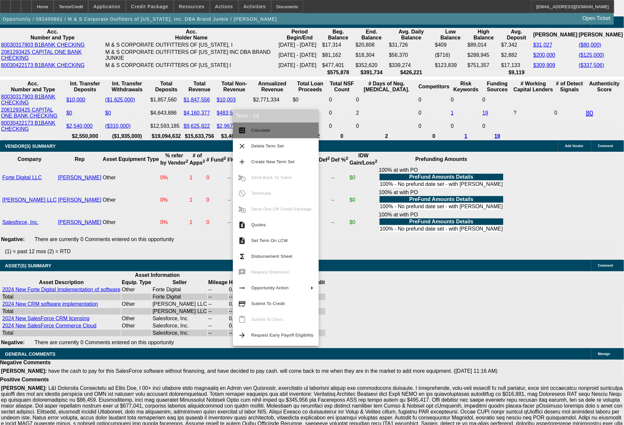
click at [268, 133] on span "Calculate" at bounding box center [282, 131] width 62 height 8
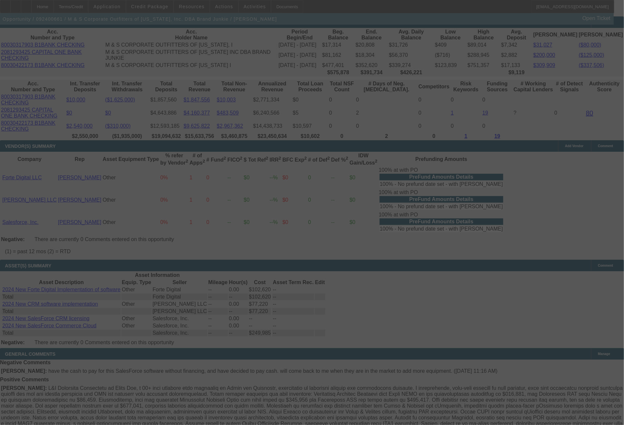
select select "0"
select select "6"
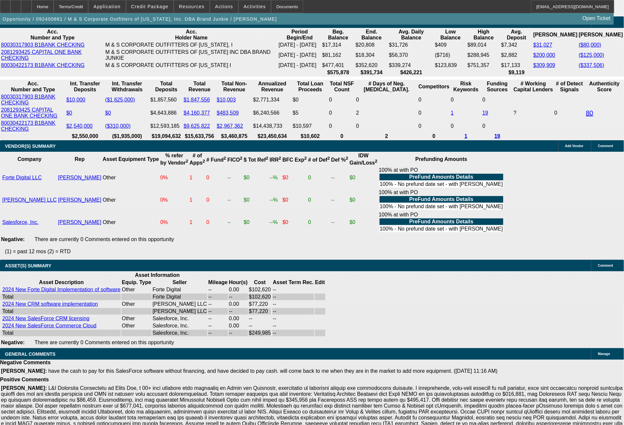
drag, startPoint x: 173, startPoint y: 238, endPoint x: 217, endPoint y: 242, distance: 44.9
type input "1"
type input "UNKNOWN"
type input "17907"
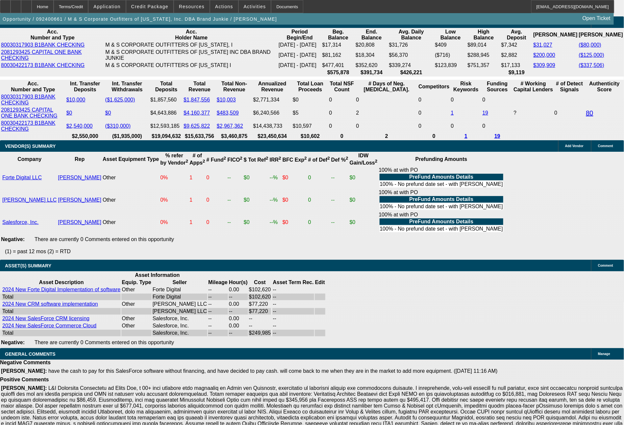
type input "10.4"
type input "1790"
type input "17073"
type input "8.7"
type input "$17,073.00"
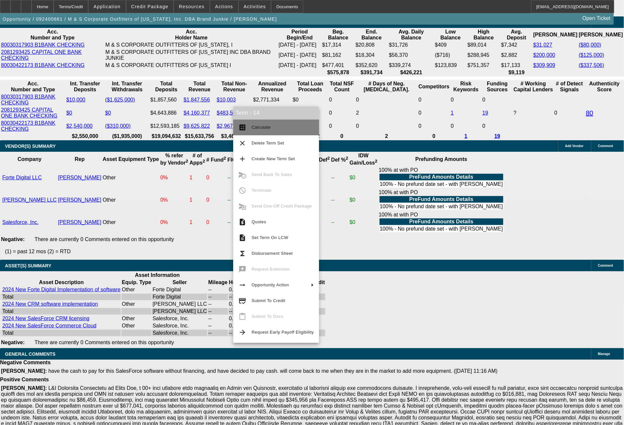
click at [268, 129] on span "Calculate" at bounding box center [261, 127] width 19 height 5
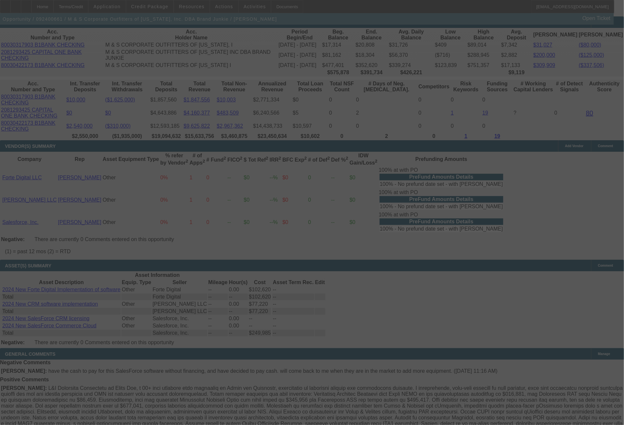
select select "0"
select select "6"
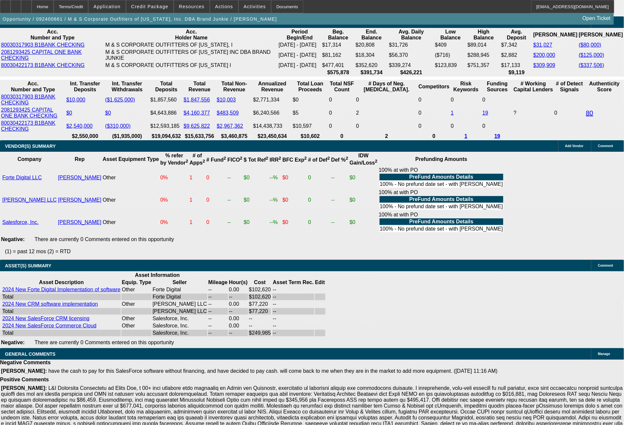
drag, startPoint x: 127, startPoint y: 237, endPoint x: 156, endPoint y: 235, distance: 29.6
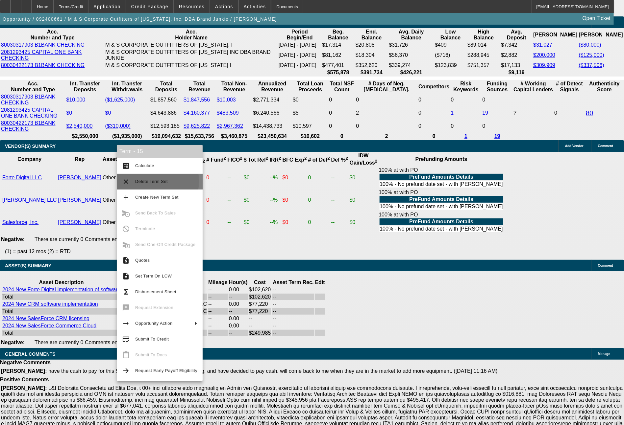
click at [147, 181] on span "Delete Term Set" at bounding box center [151, 181] width 33 height 5
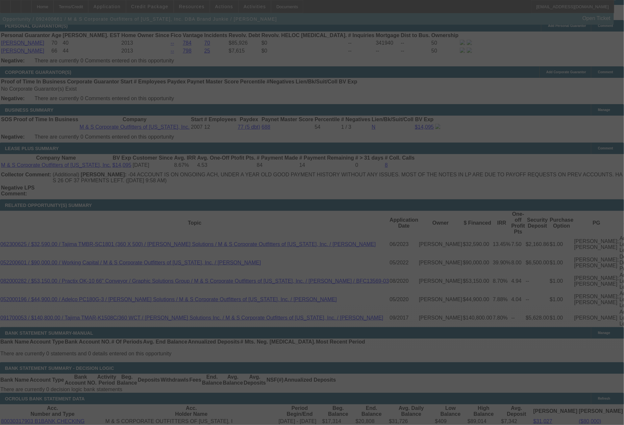
select select "0"
select select "6"
select select "0"
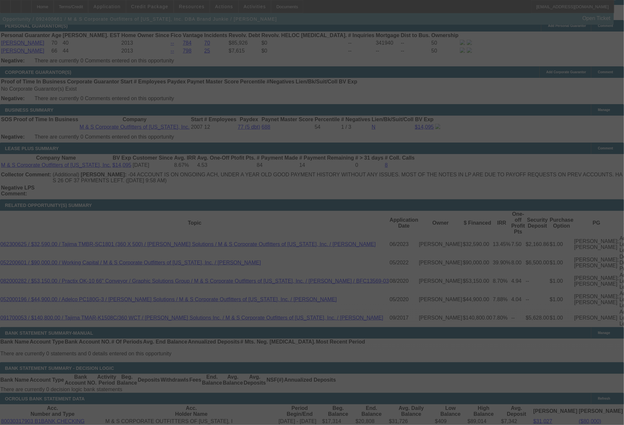
select select "0"
select select "6"
select select "0"
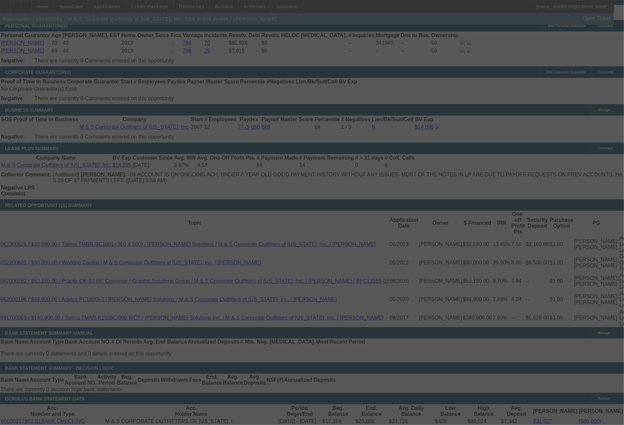
select select "0"
select select "6"
select select "0"
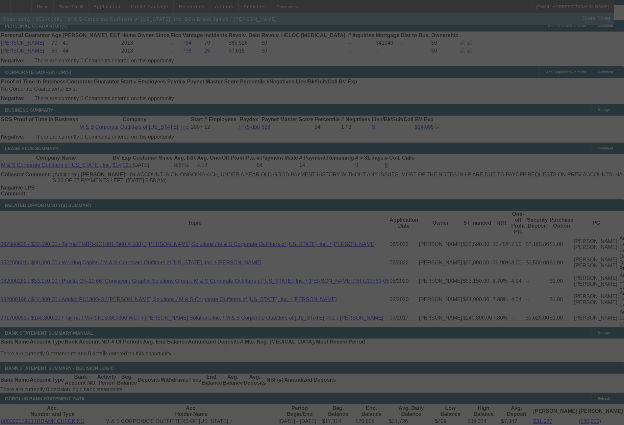
select select "6"
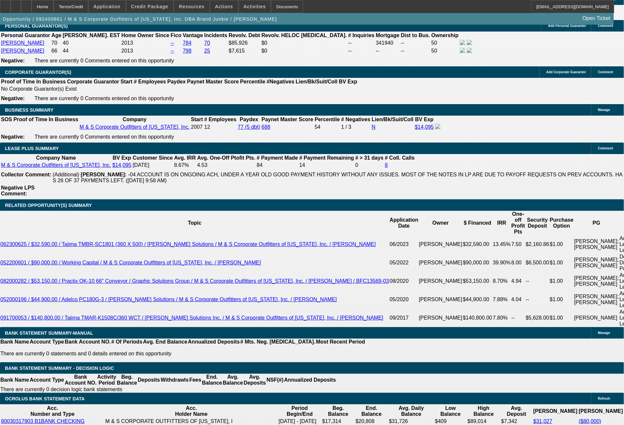
scroll to position [1360, 0]
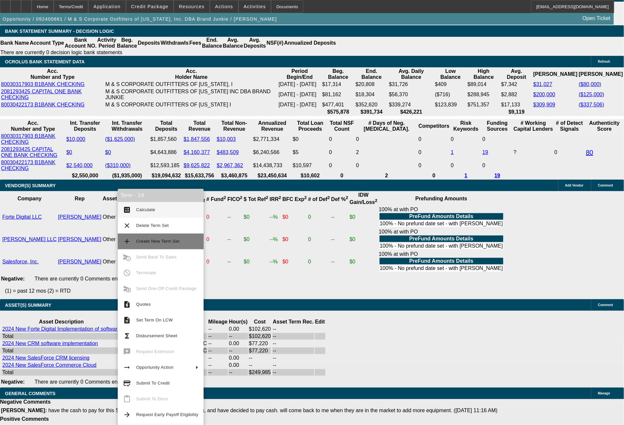
click at [159, 239] on span "Create New Term Set" at bounding box center [157, 241] width 43 height 5
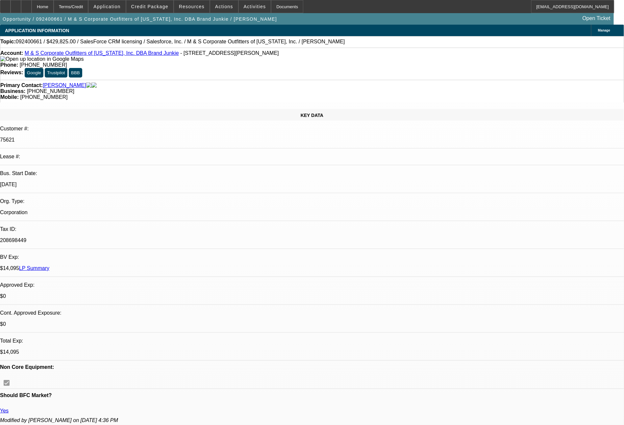
select select "0"
select select "6"
select select "0"
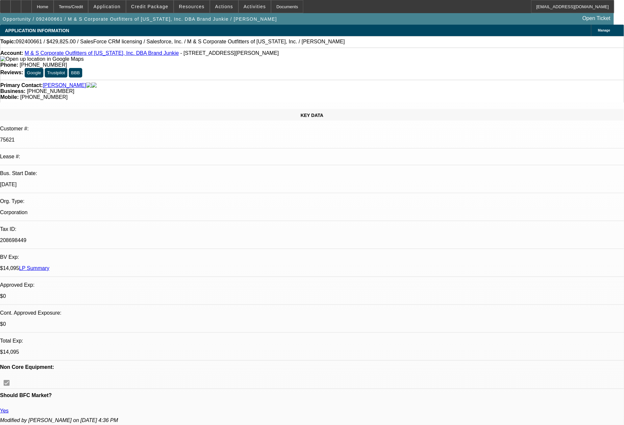
select select "0"
select select "6"
select select "0"
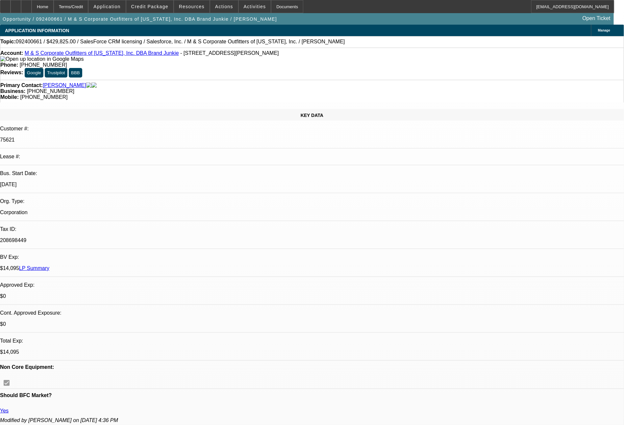
select select "0"
select select "6"
select select "0"
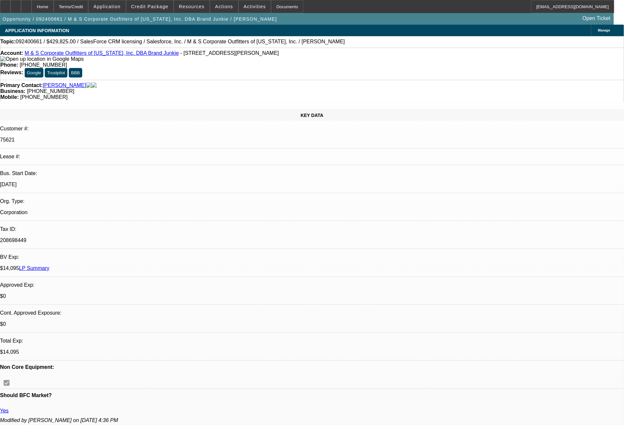
select select "6"
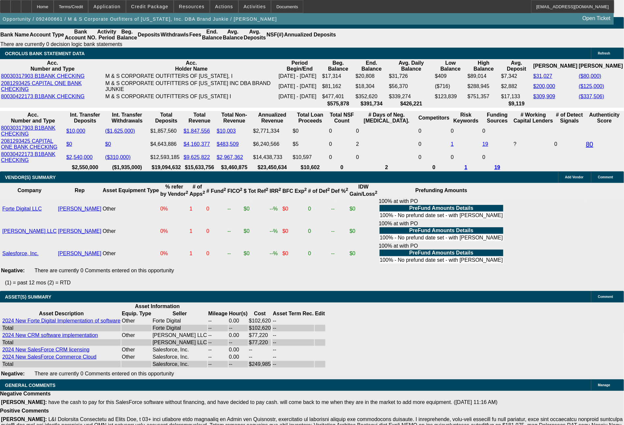
scroll to position [1388, 0]
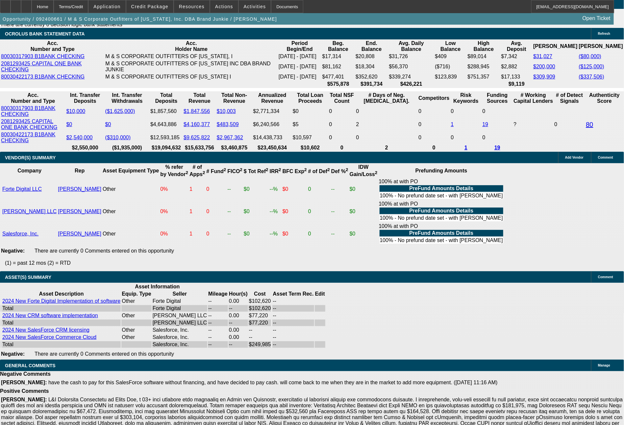
drag, startPoint x: 127, startPoint y: 252, endPoint x: 144, endPoint y: 253, distance: 17.2
type input "6"
type input "UNKNOWN"
type input "60"
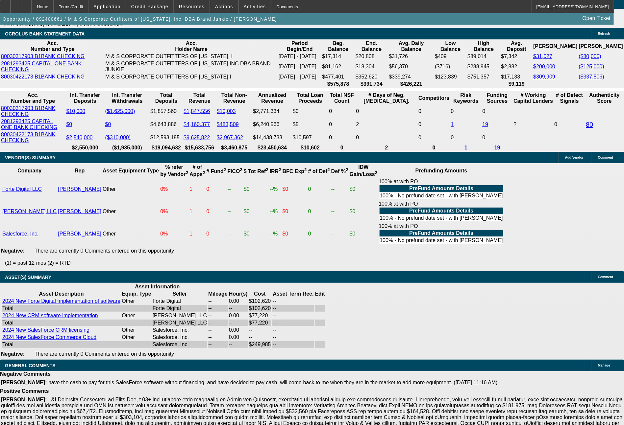
type input "$19,686.73"
type input "60"
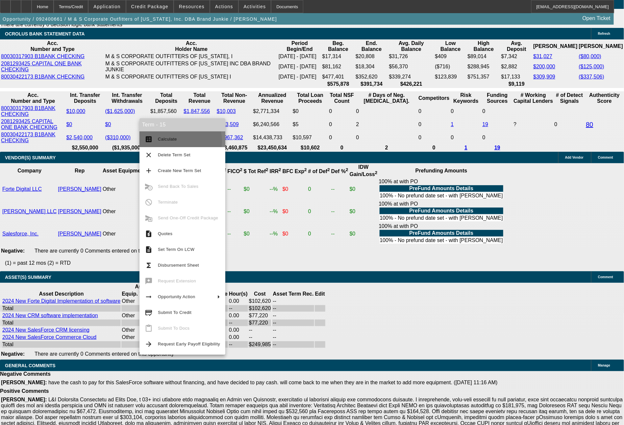
click at [175, 141] on span "Calculate" at bounding box center [167, 139] width 19 height 5
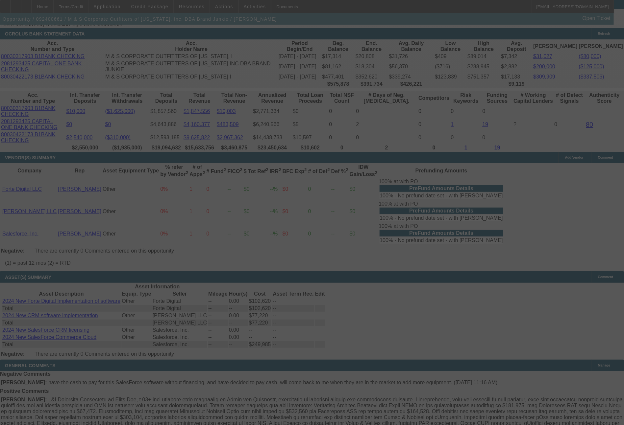
select select "0"
select select "6"
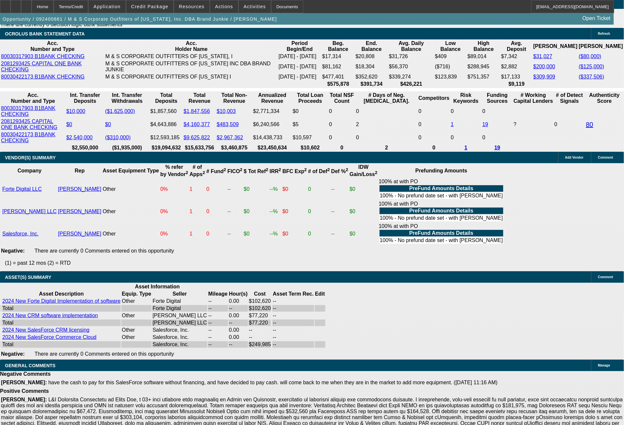
drag, startPoint x: 94, startPoint y: 250, endPoint x: 138, endPoint y: 251, distance: 44.4
type input "1"
type input "UNKNOWN"
type input "19769"
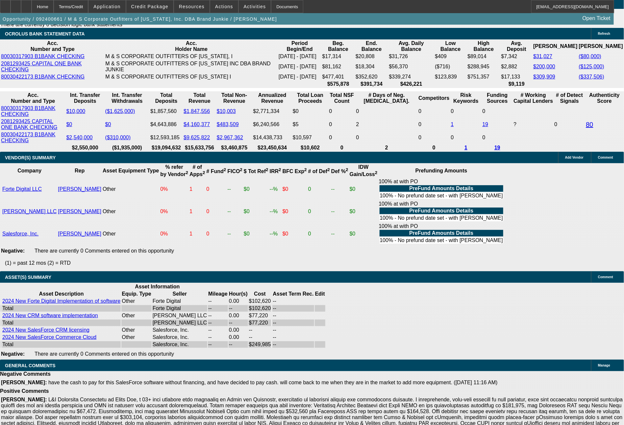
type input "8.9"
type input "$19,769.00"
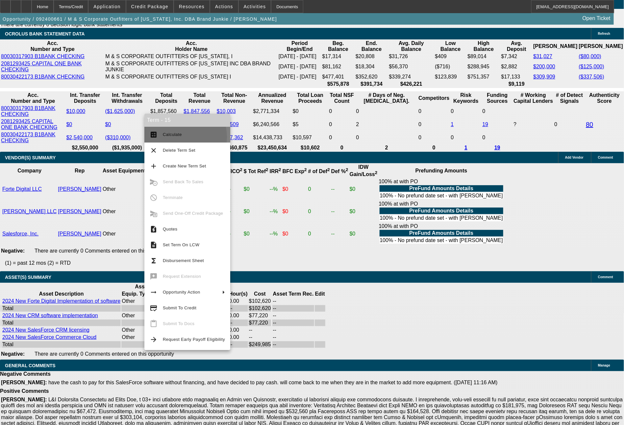
click at [176, 137] on span "Calculate" at bounding box center [194, 135] width 62 height 8
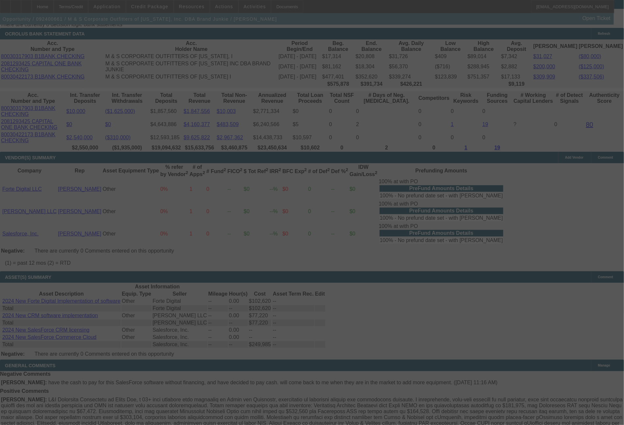
select select "0"
select select "6"
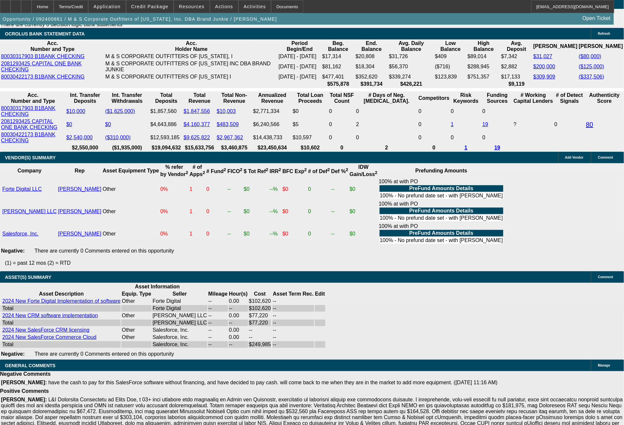
drag, startPoint x: 95, startPoint y: 252, endPoint x: 151, endPoint y: 249, distance: 56.3
type input "1"
type input "UNKNOWN"
type input "19779"
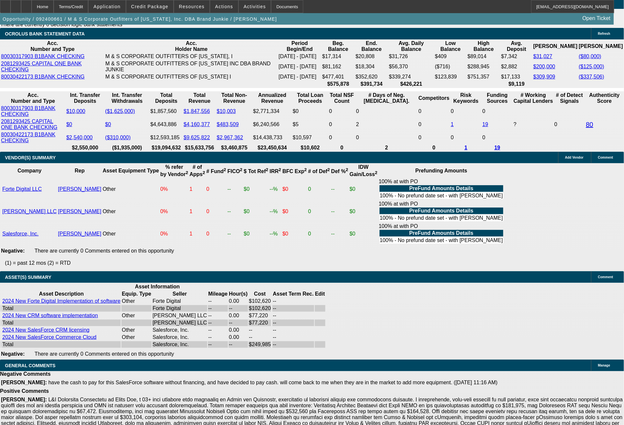
type input "8.9"
type input "$19,779.00"
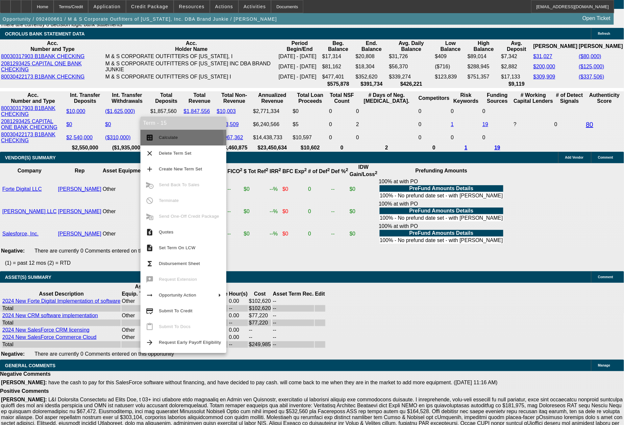
click at [181, 138] on span "Calculate" at bounding box center [190, 138] width 62 height 8
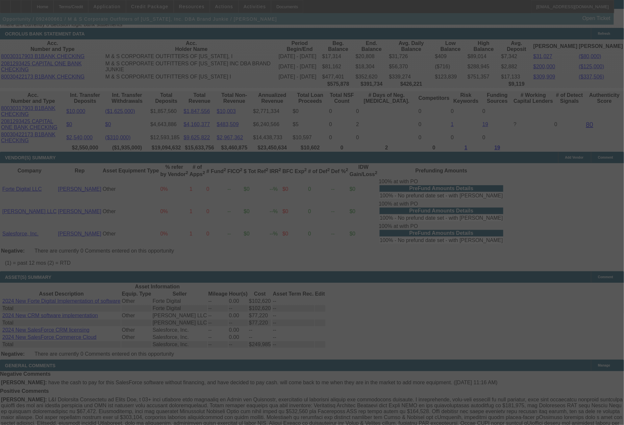
select select "0"
select select "6"
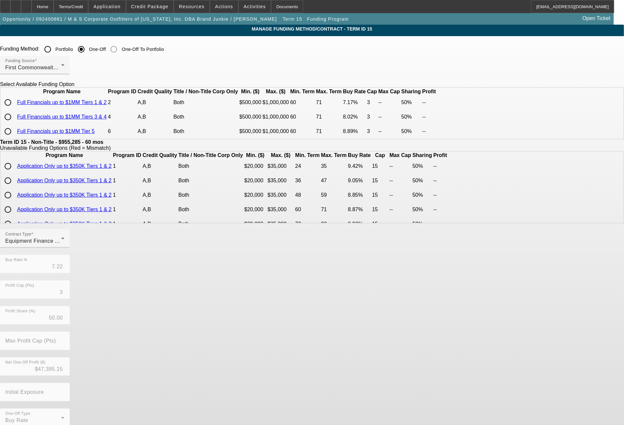
click at [14, 109] on input "radio" at bounding box center [7, 102] width 13 height 13
radio input "true"
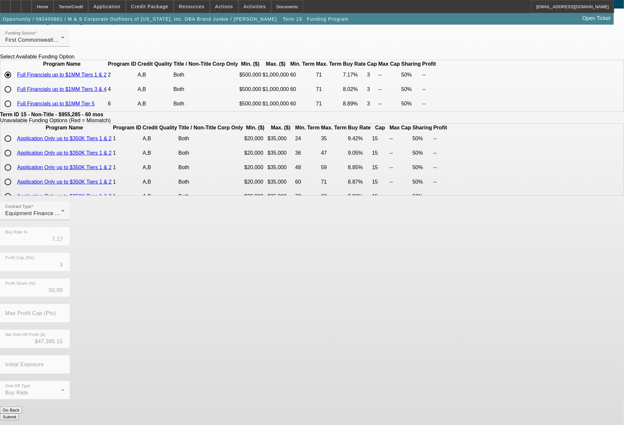
click at [19, 414] on button "Submit" at bounding box center [9, 417] width 19 height 7
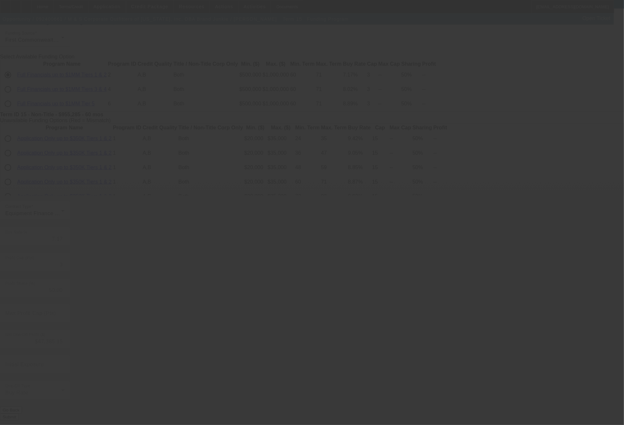
type input "7.22"
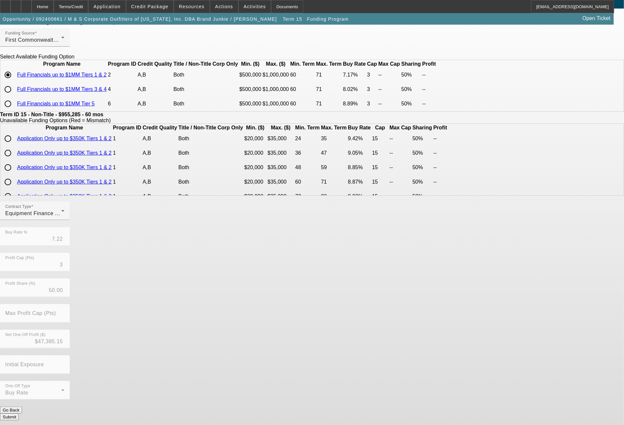
scroll to position [0, 0]
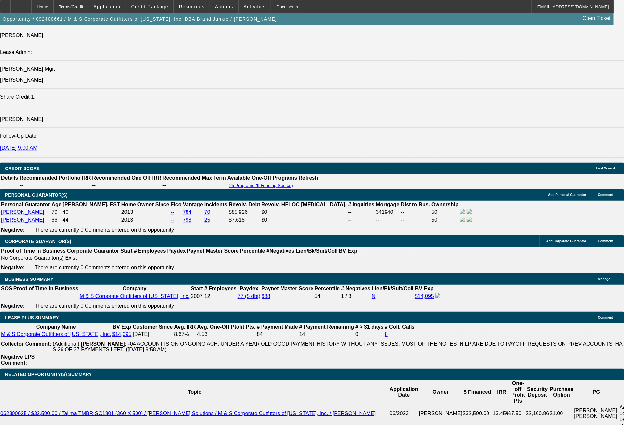
select select "0"
select select "6"
select select "0"
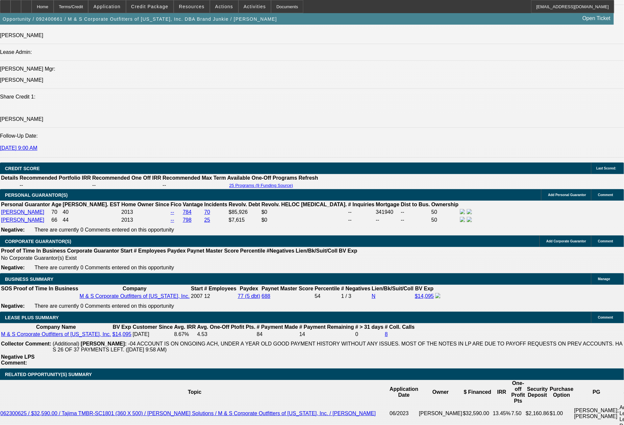
select select "0"
select select "6"
select select "0"
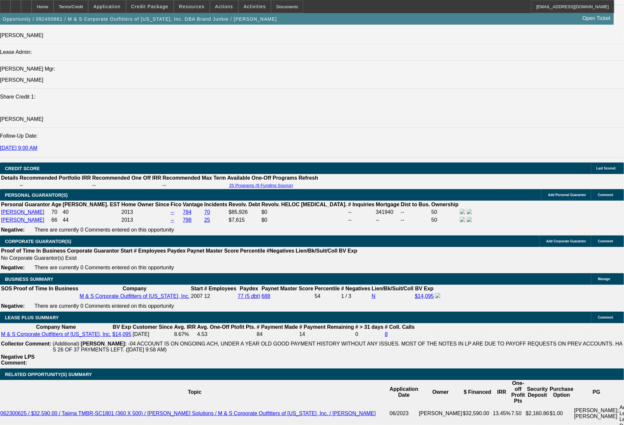
select select "0"
select select "6"
select select "0"
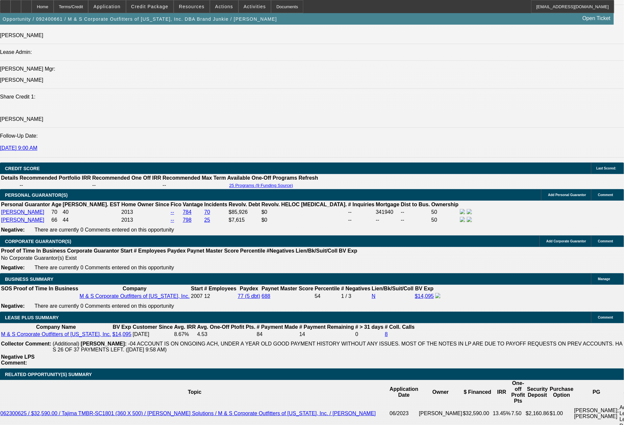
select select "6"
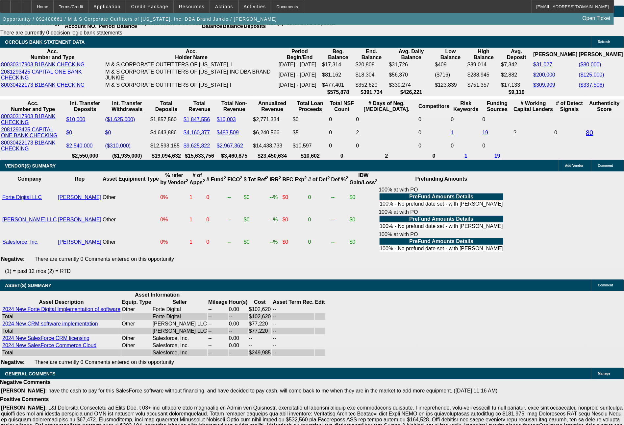
scroll to position [1400, 0]
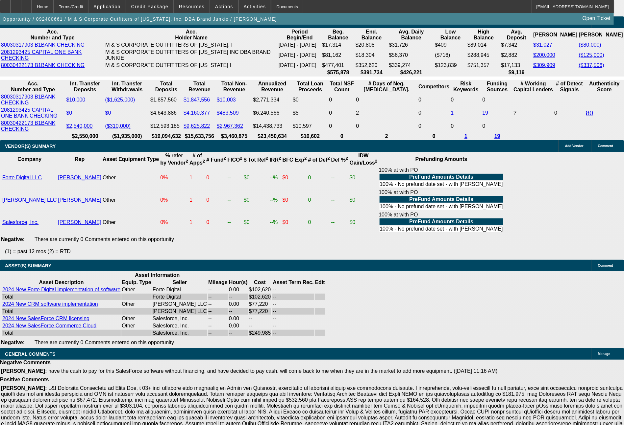
drag, startPoint x: 91, startPoint y: 238, endPoint x: 140, endPoint y: 239, distance: 49.0
type input "1"
type input "UNKNOWN"
type input "19769"
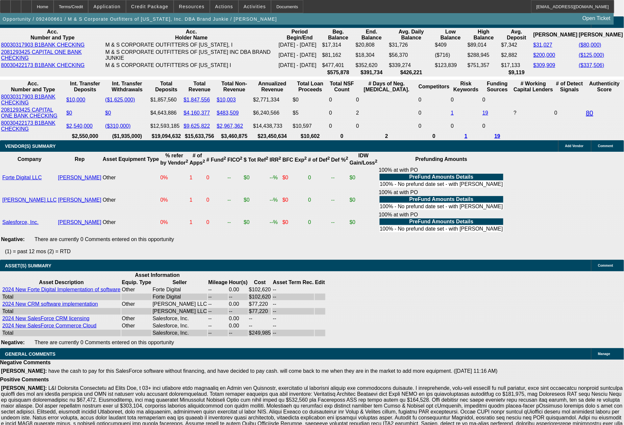
type input "8.9"
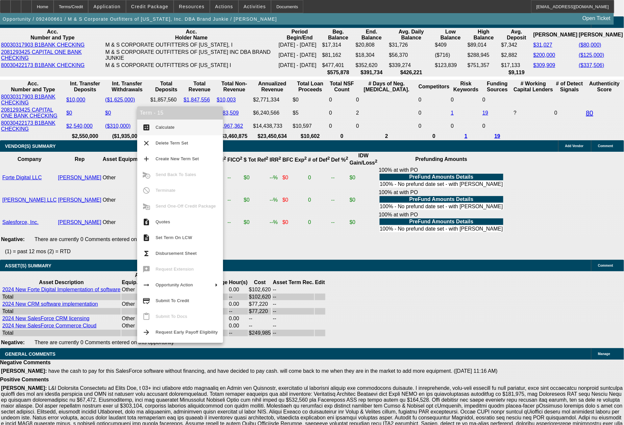
type input "$19,769.00"
click at [162, 131] on span "Calculate" at bounding box center [187, 128] width 62 height 8
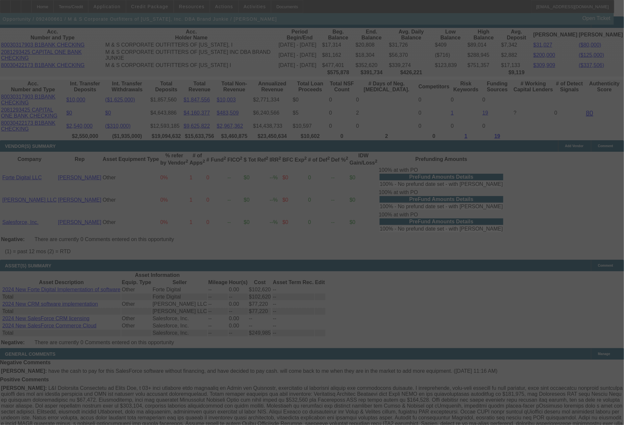
select select "0"
select select "6"
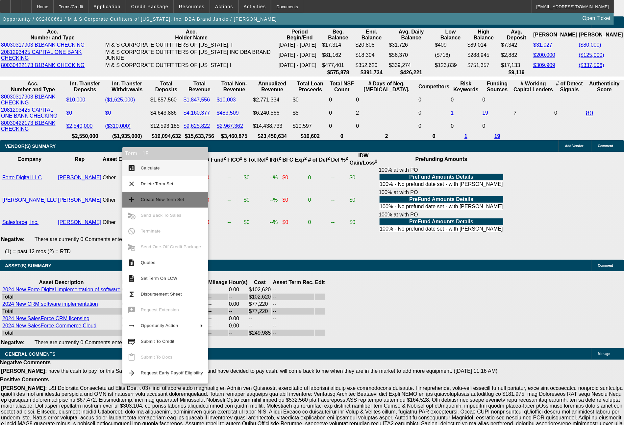
click at [155, 195] on button "add Create New Term Set" at bounding box center [165, 200] width 86 height 16
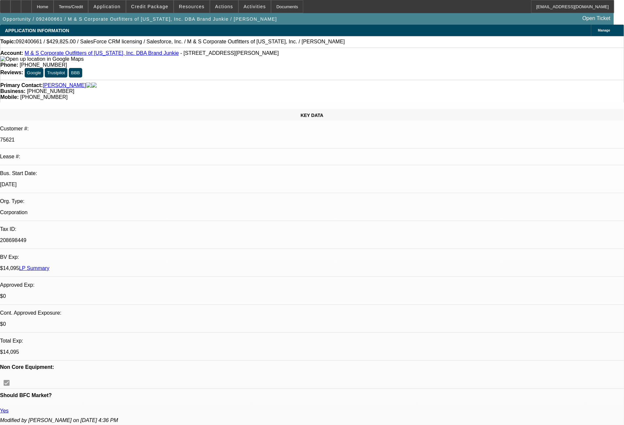
select select "0"
select select "6"
select select "0"
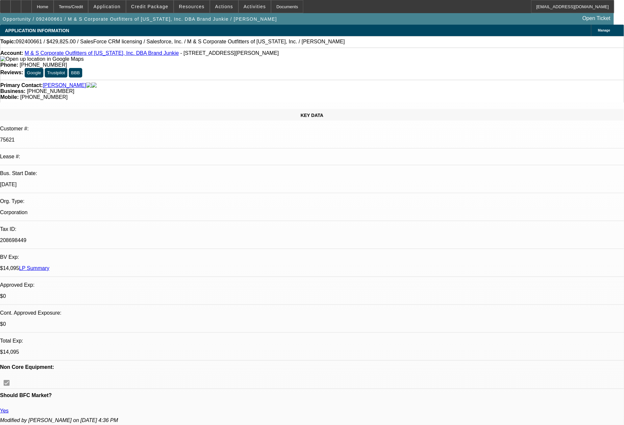
select select "0"
select select "6"
select select "0"
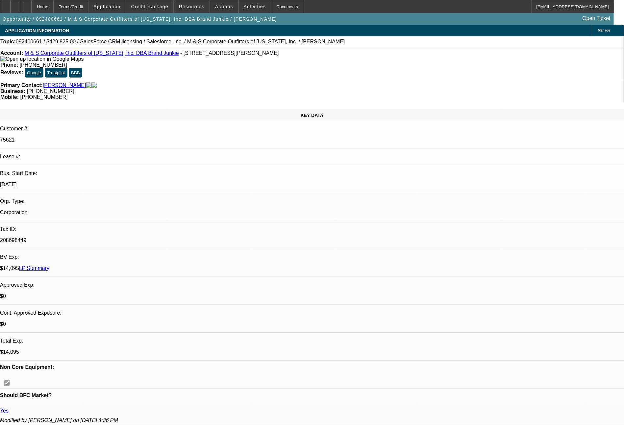
select select "0"
select select "6"
select select "0"
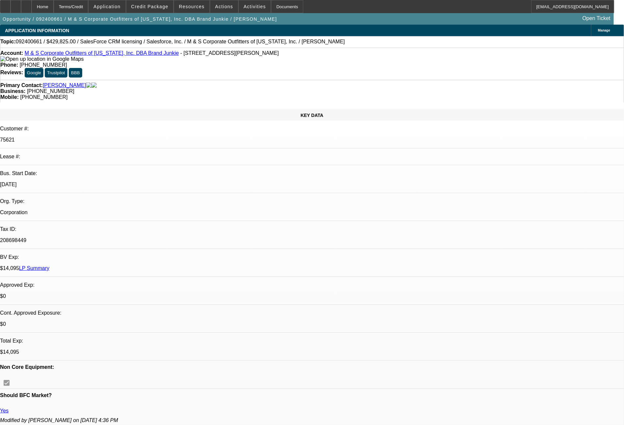
select select "6"
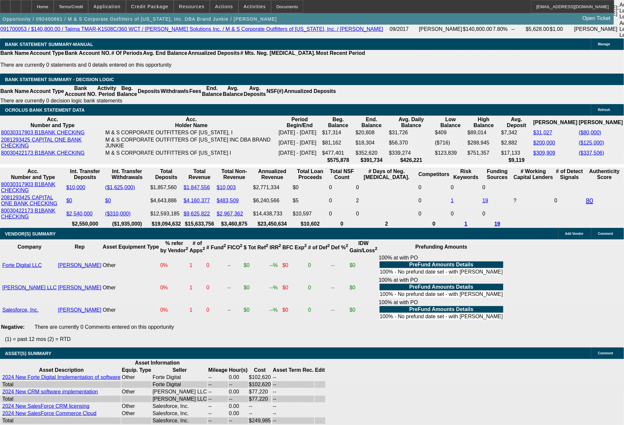
scroll to position [1338, 0]
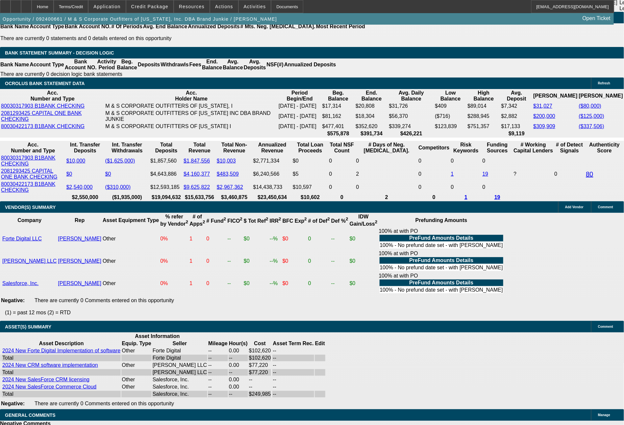
drag, startPoint x: 124, startPoint y: 298, endPoint x: 137, endPoint y: 299, distance: 13.2
drag, startPoint x: 128, startPoint y: 297, endPoint x: 144, endPoint y: 302, distance: 17.5
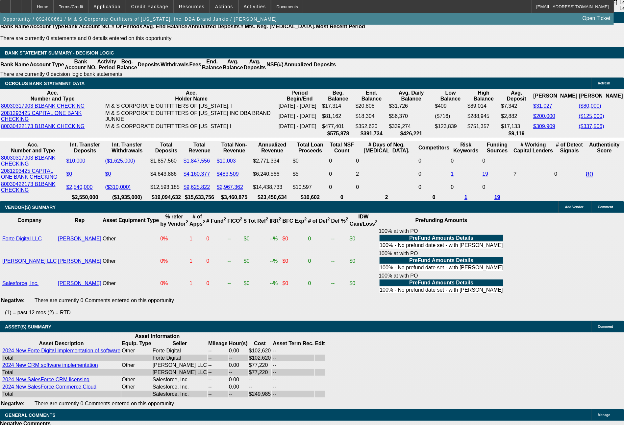
type input "UNKNOWN"
type input "4"
type input "$243,249.72"
type input "48"
type input "$23,712.48"
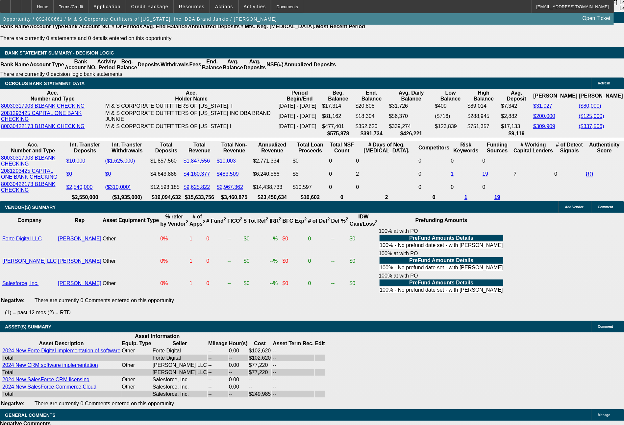
type input "48"
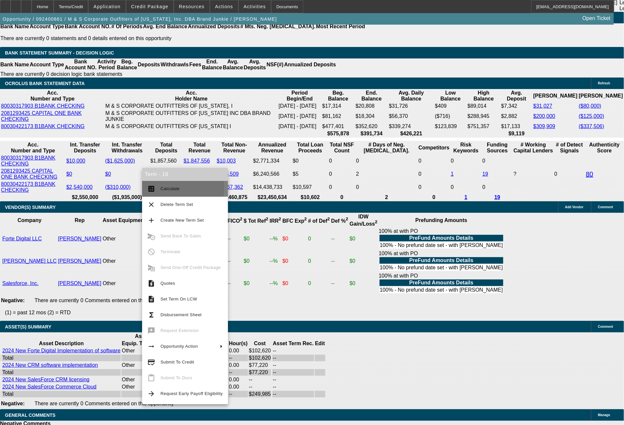
click at [164, 188] on span "Calculate" at bounding box center [169, 188] width 19 height 5
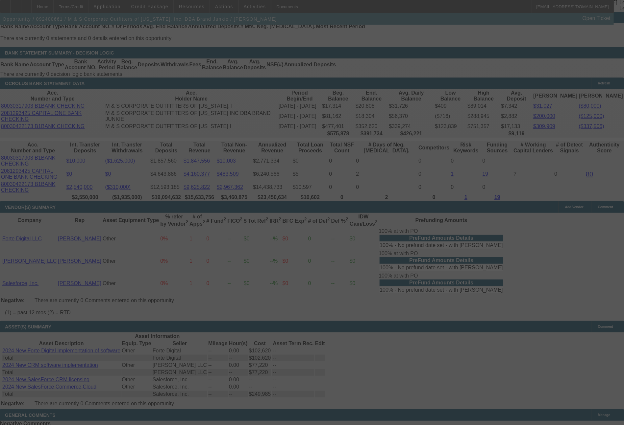
select select "0"
select select "6"
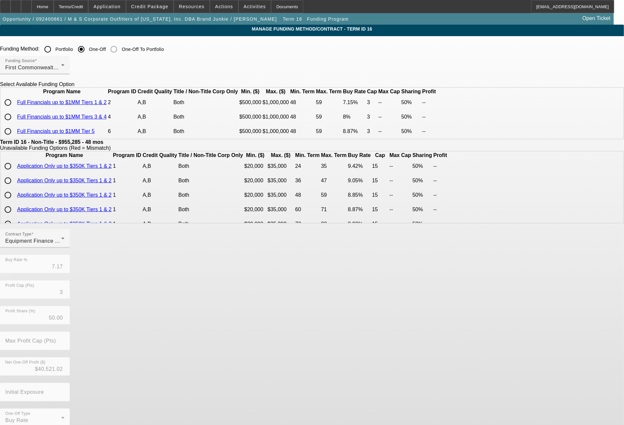
click at [14, 109] on input "radio" at bounding box center [7, 102] width 13 height 13
radio input "true"
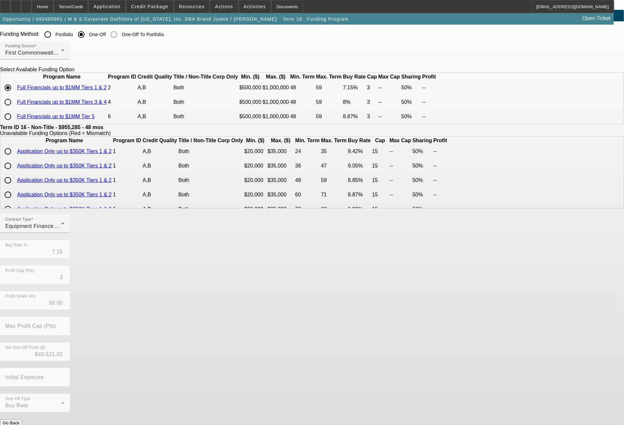
scroll to position [28, 0]
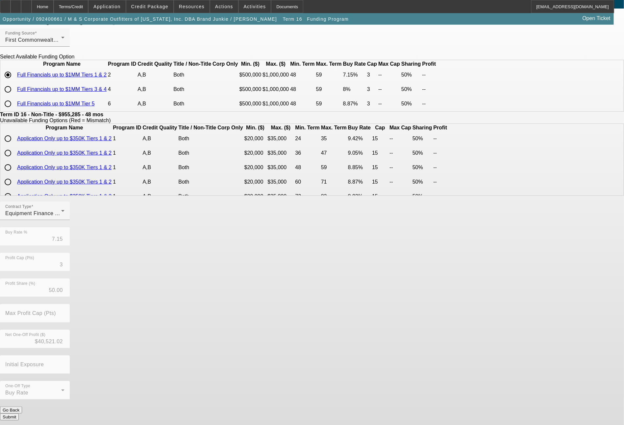
click at [19, 414] on button "Submit" at bounding box center [9, 417] width 19 height 7
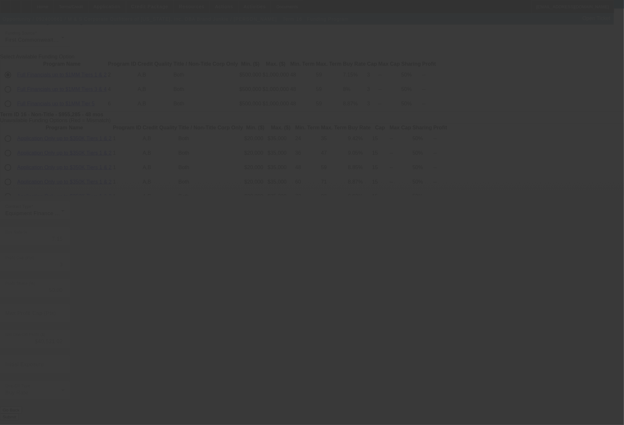
type input "7.17"
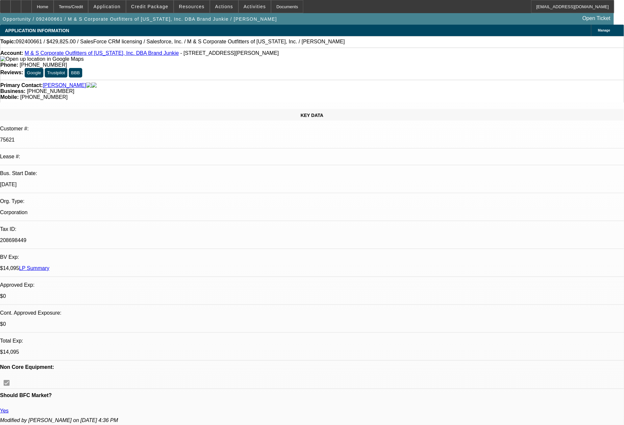
select select "0"
select select "6"
select select "0"
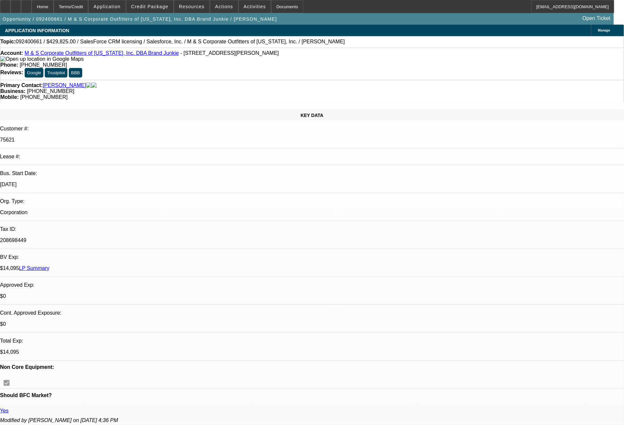
select select "0"
select select "6"
select select "0"
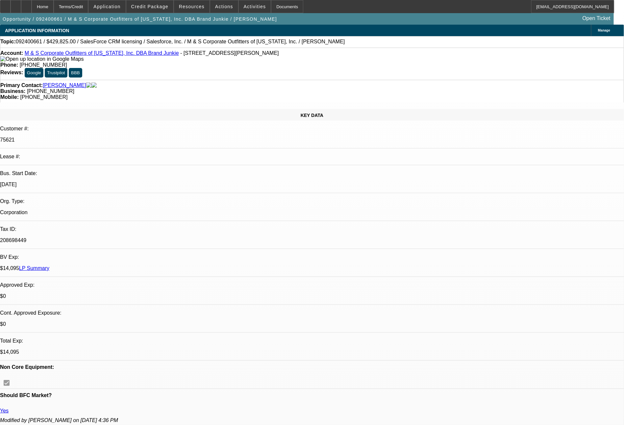
select select "0"
select select "6"
select select "0"
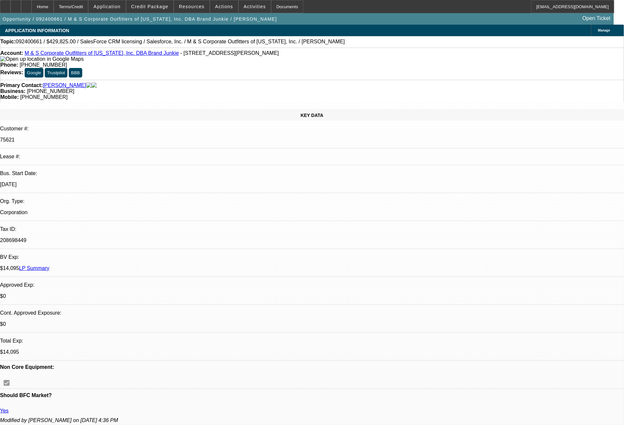
select select "6"
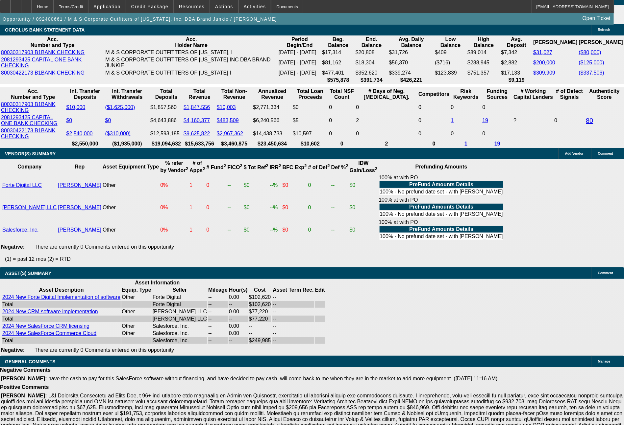
scroll to position [1396, 0]
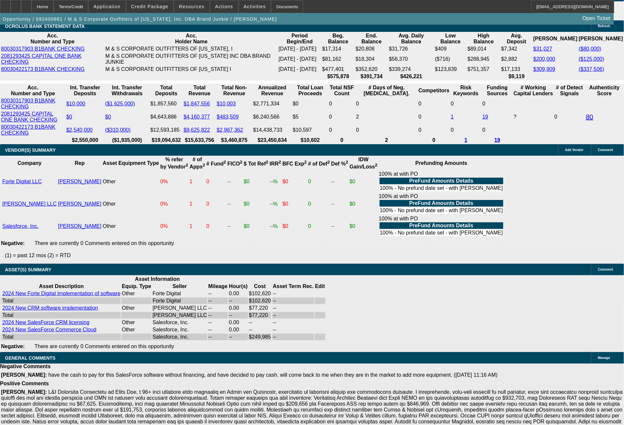
drag, startPoint x: 95, startPoint y: 241, endPoint x: 147, endPoint y: 250, distance: 53.3
type input "239"
type input "UNKNOWN"
type input "23923"
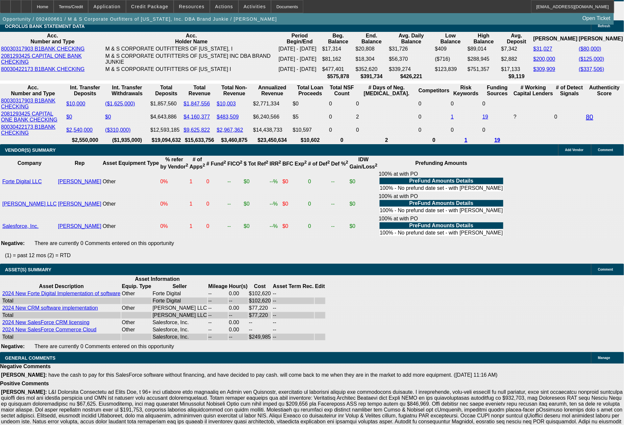
type input "9.3"
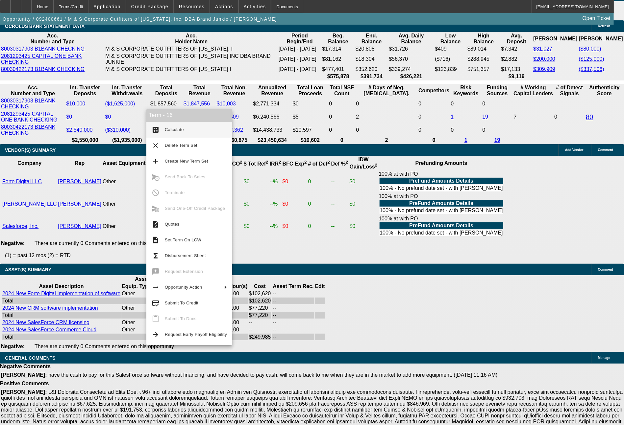
type input "$23,923.00"
click at [162, 130] on button "calculate Calculate" at bounding box center [189, 130] width 86 height 16
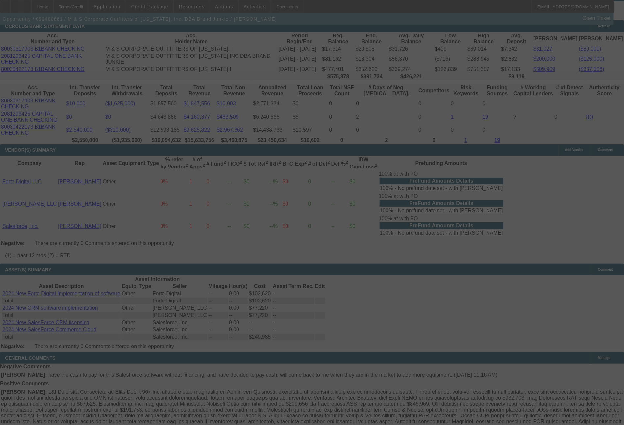
select select "0"
